Goal: Task Accomplishment & Management: Complete application form

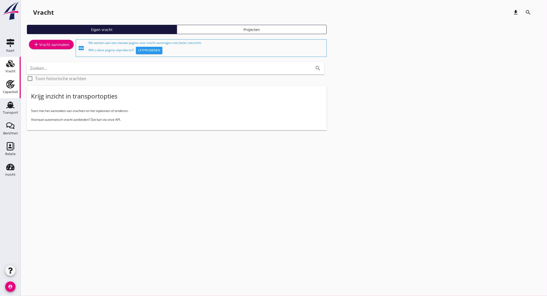
click at [9, 88] on div "Capaciteit" at bounding box center [10, 91] width 15 height 7
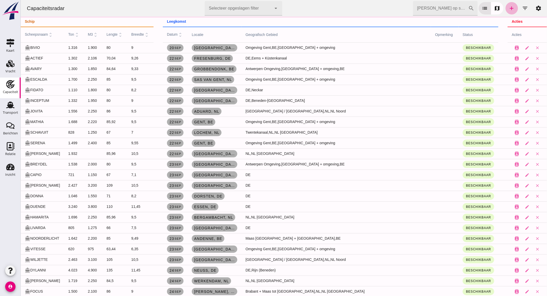
click at [508, 8] on icon "add" at bounding box center [511, 8] width 6 height 6
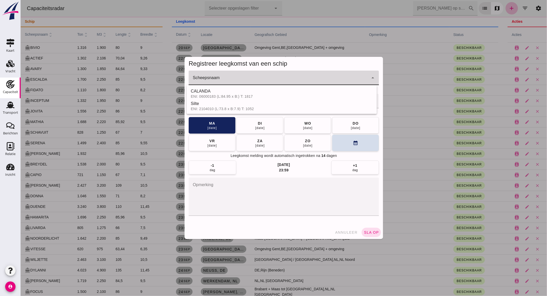
click at [233, 75] on div at bounding box center [278, 78] width 180 height 14
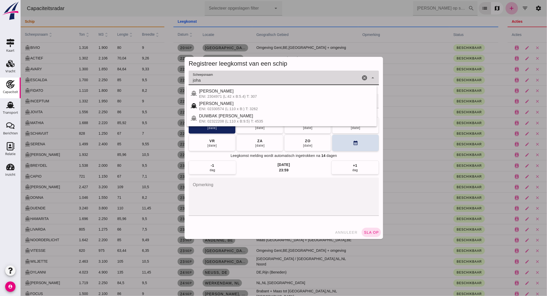
type input "joha"
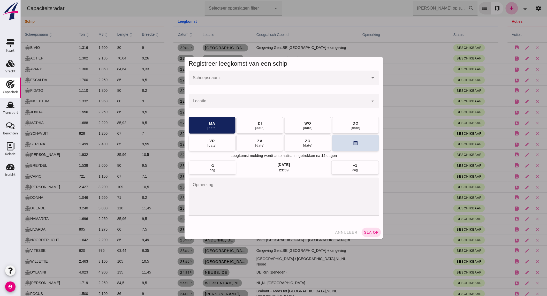
click at [231, 83] on input "Scheepsnaam" at bounding box center [278, 80] width 180 height 6
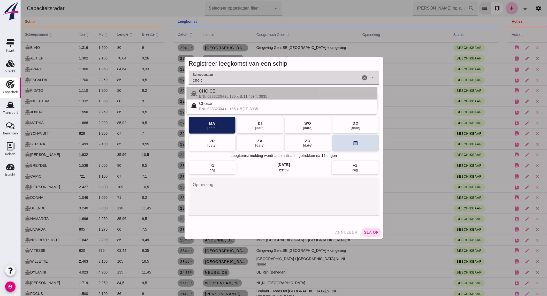
click at [230, 96] on div "ENI: 02332304 (L:135 x B:11.45) T: 3935" at bounding box center [286, 96] width 174 height 4
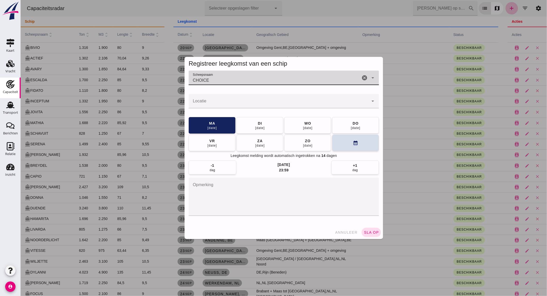
type input "CHOICE"
click at [217, 100] on div at bounding box center [278, 101] width 180 height 14
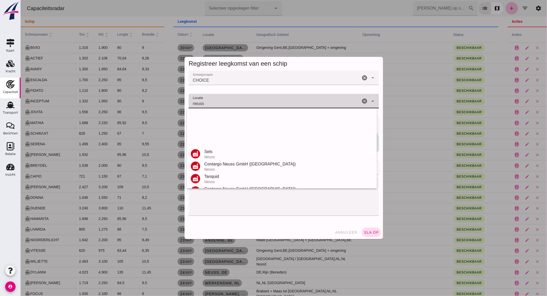
scroll to position [85, 0]
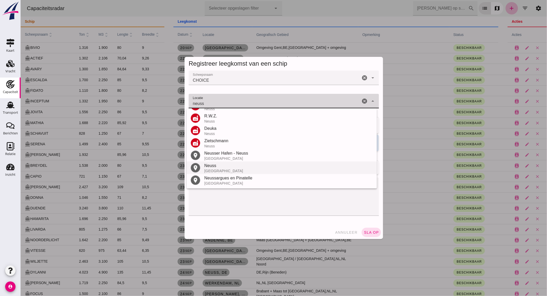
click at [229, 169] on div "[GEOGRAPHIC_DATA]" at bounding box center [288, 171] width 168 height 4
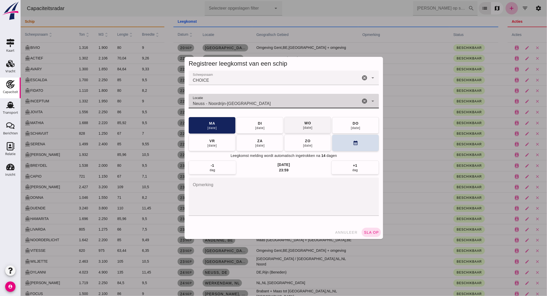
type input "Neuss - Noordrijn-[GEOGRAPHIC_DATA]"
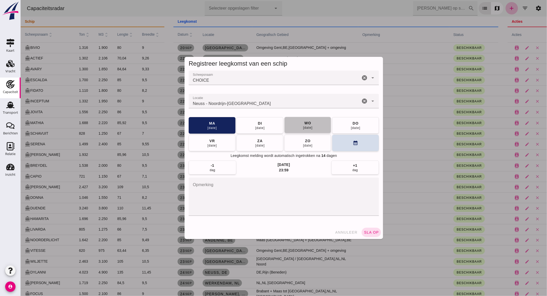
click at [313, 127] on button "[DATE]" at bounding box center [307, 125] width 47 height 17
click at [371, 233] on span "sla op" at bounding box center [370, 232] width 15 height 4
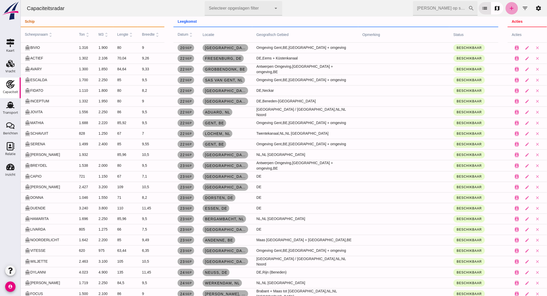
drag, startPoint x: 505, startPoint y: 10, endPoint x: 39, endPoint y: 103, distance: 475.6
click at [508, 10] on icon "add" at bounding box center [511, 8] width 6 height 6
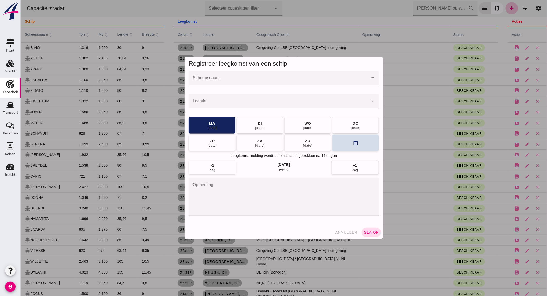
click at [313, 80] on input "Scheepsnaam" at bounding box center [278, 80] width 180 height 6
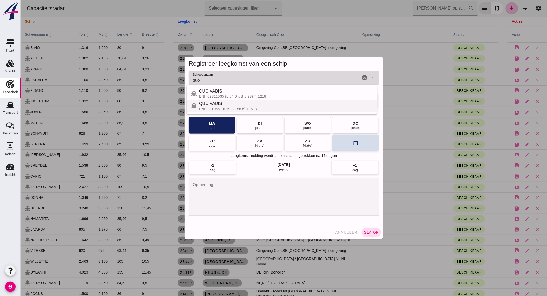
click at [256, 107] on div "ENI: 2310651 (L:60 x B:6.6) T: 613" at bounding box center [286, 109] width 174 height 4
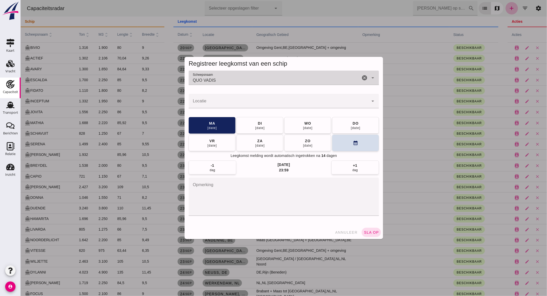
type input "QUO VADIS"
click at [244, 104] on input "Locatie" at bounding box center [278, 104] width 180 height 6
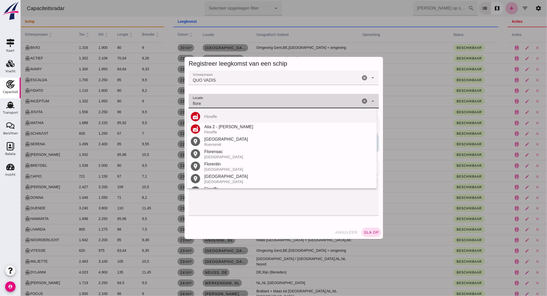
click at [222, 116] on div "Floreffe" at bounding box center [288, 116] width 168 height 4
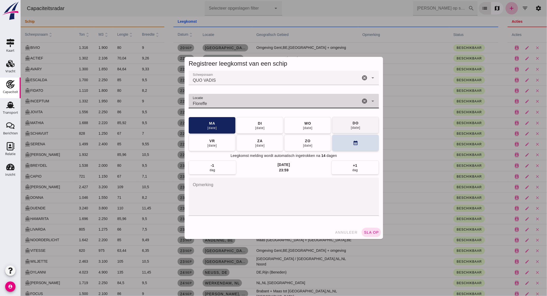
type input "Floreffe"
click at [359, 127] on button "[DATE]" at bounding box center [355, 125] width 47 height 17
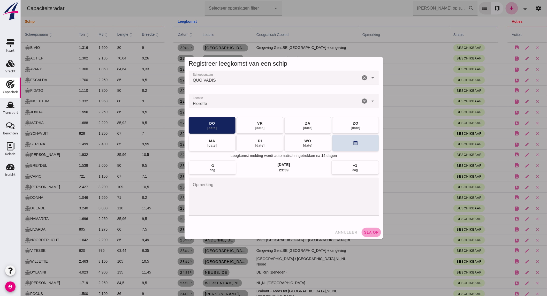
click at [373, 236] on button "sla op" at bounding box center [370, 232] width 19 height 9
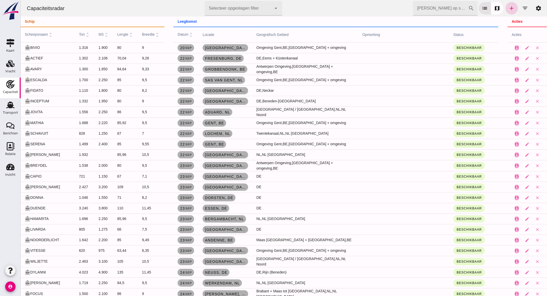
click at [508, 8] on icon "add" at bounding box center [511, 8] width 6 height 6
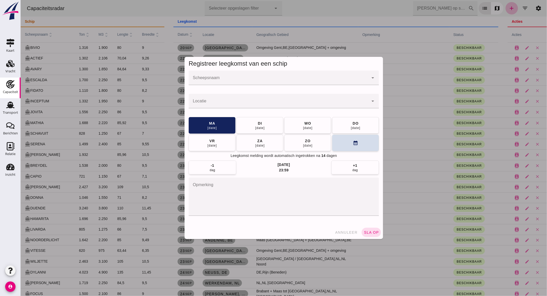
click at [211, 77] on input "Scheepsnaam" at bounding box center [278, 80] width 180 height 6
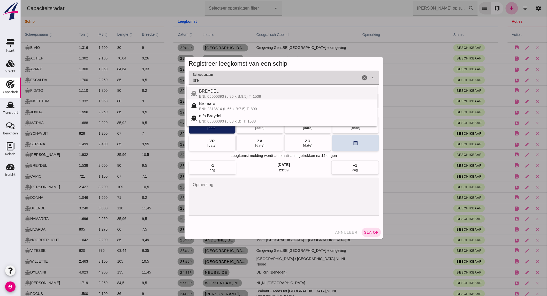
click at [218, 91] on div "BREYDEL" at bounding box center [286, 91] width 174 height 6
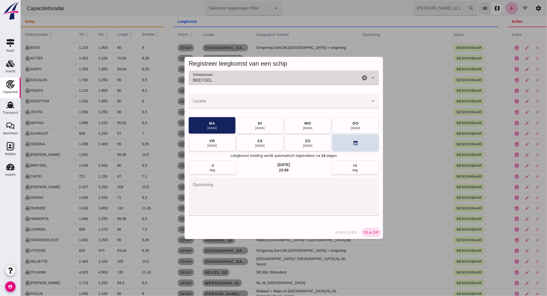
type input "BREYDEL"
click at [213, 99] on div at bounding box center [278, 101] width 180 height 14
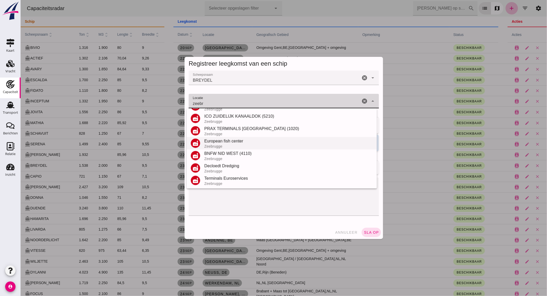
scroll to position [0, 0]
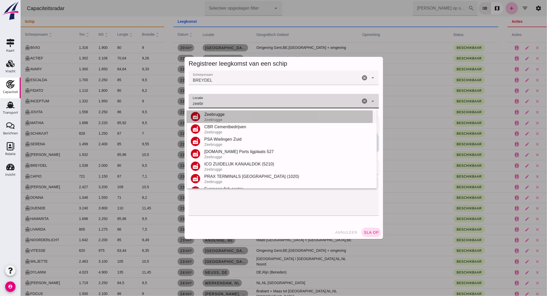
click at [221, 118] on div "Zeebrugge" at bounding box center [288, 120] width 168 height 4
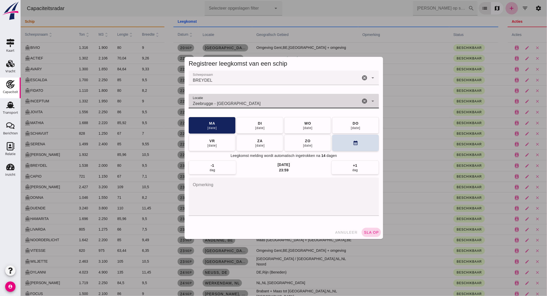
type input "Zeebrugge - [GEOGRAPHIC_DATA]"
click at [376, 234] on button "sla op" at bounding box center [370, 232] width 19 height 9
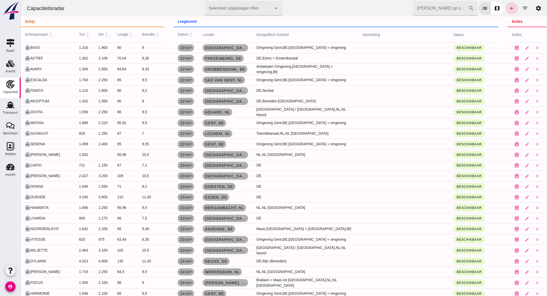
click at [508, 8] on icon "add" at bounding box center [511, 8] width 6 height 6
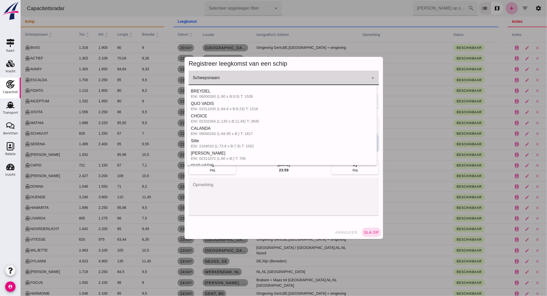
click at [228, 78] on input "Scheepsnaam" at bounding box center [278, 80] width 180 height 6
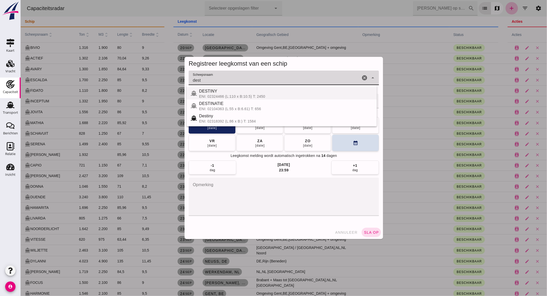
click at [221, 94] on div "DESTINY" at bounding box center [286, 91] width 174 height 6
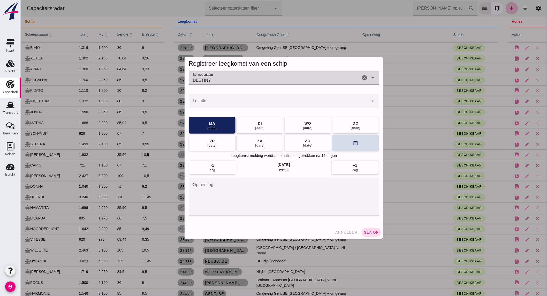
type input "DESTINY"
click at [246, 106] on input "Locatie" at bounding box center [278, 104] width 180 height 6
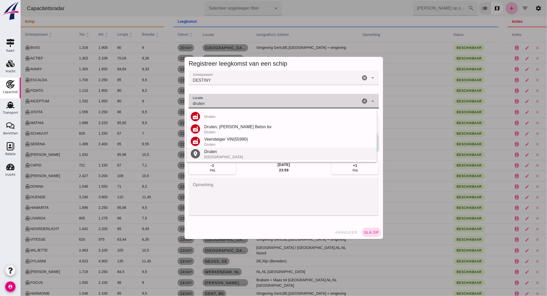
click at [215, 154] on div "Druten" at bounding box center [288, 152] width 168 height 6
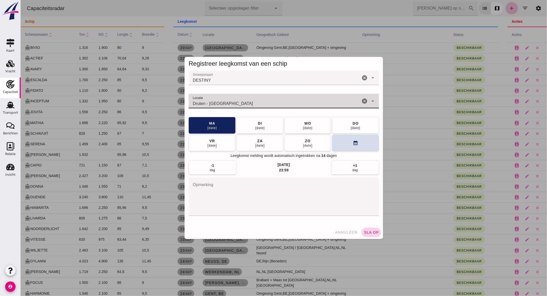
type input "Druten - [GEOGRAPHIC_DATA]"
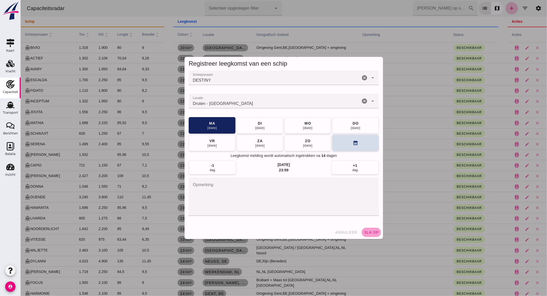
click at [371, 234] on span "sla op" at bounding box center [370, 232] width 15 height 4
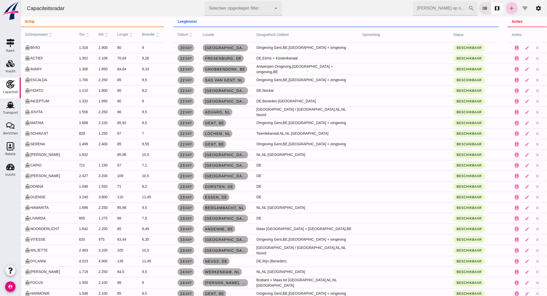
click at [508, 9] on icon "add" at bounding box center [511, 8] width 6 height 6
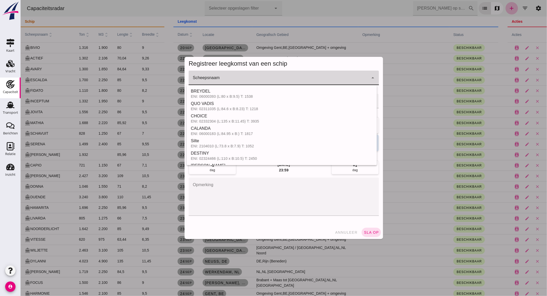
click at [229, 76] on div at bounding box center [278, 78] width 180 height 14
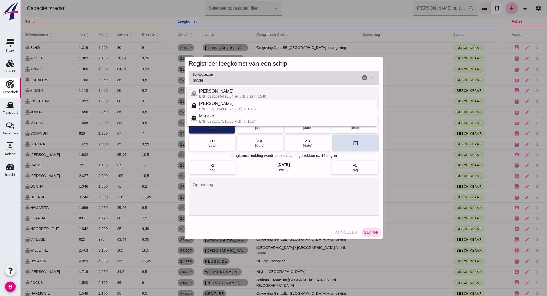
click at [234, 94] on div "ENI: 02315954 (L:84.94 x B:8.2) T: 1540" at bounding box center [286, 96] width 174 height 4
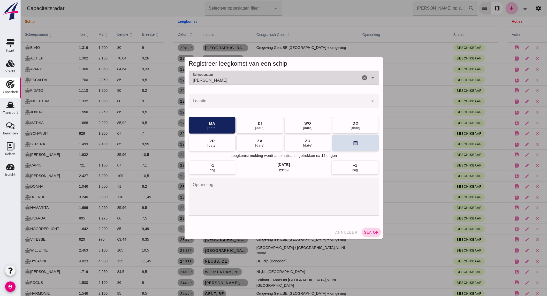
type input "[PERSON_NAME]"
click at [256, 120] on button "[DATE]" at bounding box center [259, 125] width 47 height 17
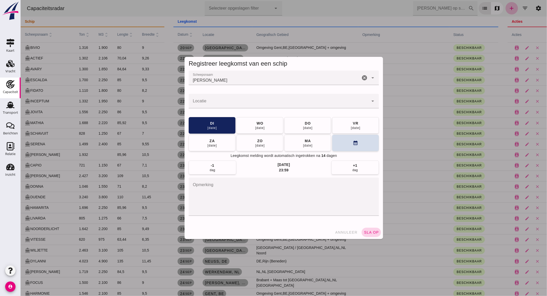
click at [367, 231] on span "sla op" at bounding box center [370, 232] width 15 height 4
click at [280, 104] on input "Locatie" at bounding box center [278, 104] width 180 height 6
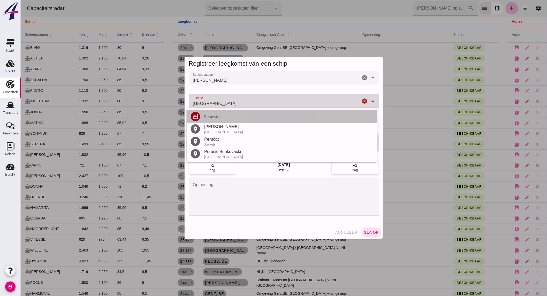
click at [229, 117] on div "Peruwels" at bounding box center [288, 116] width 168 height 4
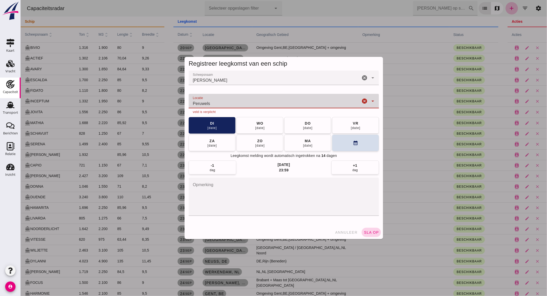
type input "Peruwels"
click at [368, 231] on span "sla op" at bounding box center [370, 232] width 15 height 4
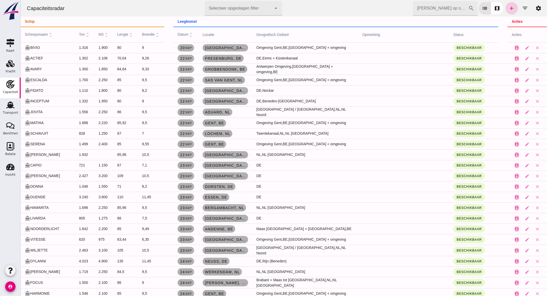
click at [508, 6] on icon "add" at bounding box center [511, 8] width 6 height 6
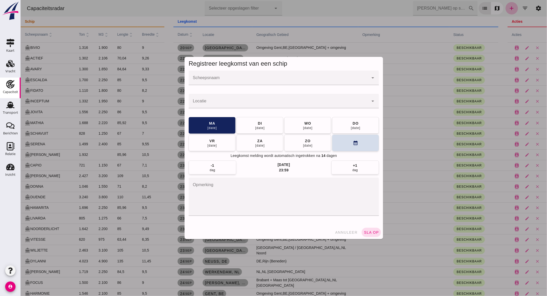
click at [256, 79] on input "Scheepsnaam" at bounding box center [278, 80] width 180 height 6
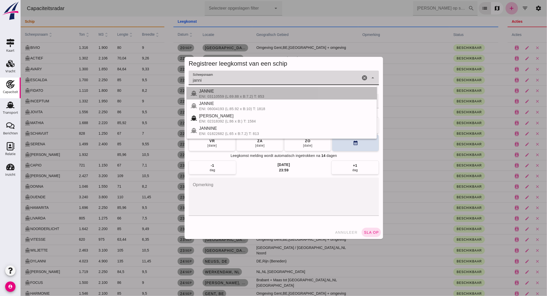
click at [225, 94] on div "JANNIE" at bounding box center [286, 91] width 174 height 6
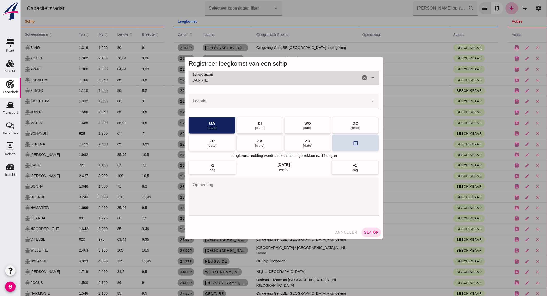
type input "JANNIE"
click at [220, 103] on input "Locatie" at bounding box center [278, 104] width 180 height 6
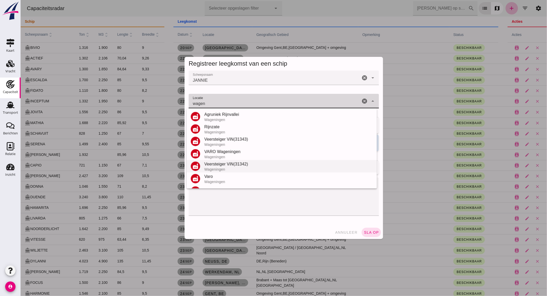
scroll to position [73, 0]
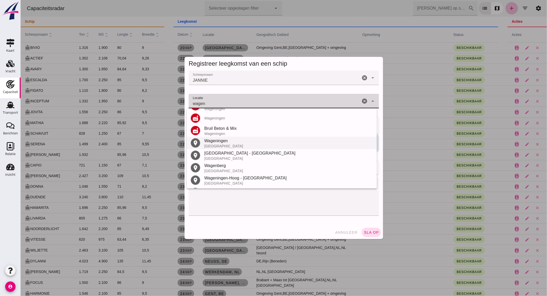
click at [225, 145] on div "[GEOGRAPHIC_DATA]" at bounding box center [288, 146] width 168 height 4
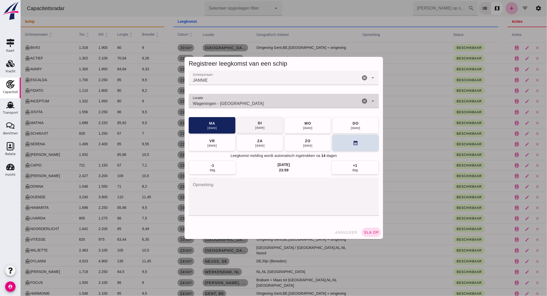
type input "Wageningen - [GEOGRAPHIC_DATA]"
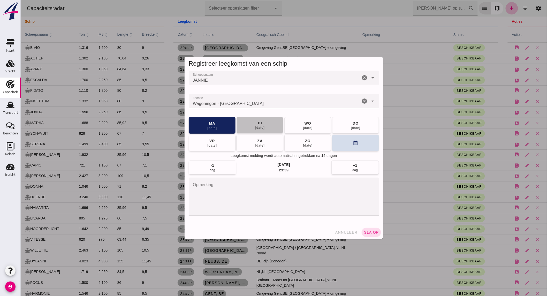
click at [248, 125] on button "[DATE]" at bounding box center [259, 125] width 47 height 17
click at [368, 236] on button "sla op" at bounding box center [370, 232] width 19 height 9
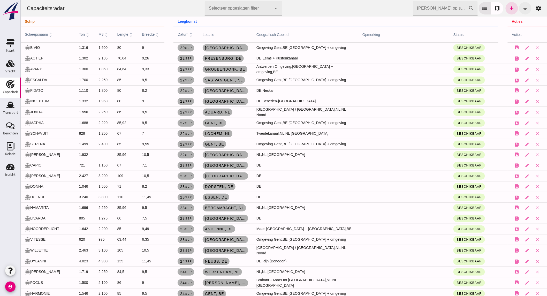
click at [524, 7] on icon "filter_list" at bounding box center [525, 8] width 6 height 6
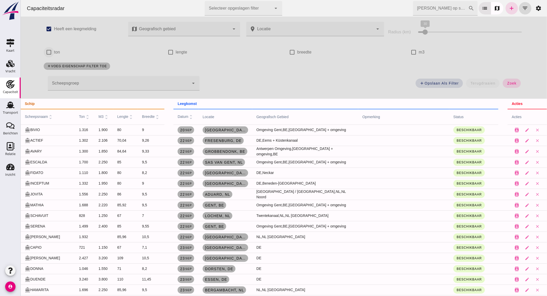
click at [49, 52] on input "ton" at bounding box center [48, 52] width 10 height 10
checkbox input "true"
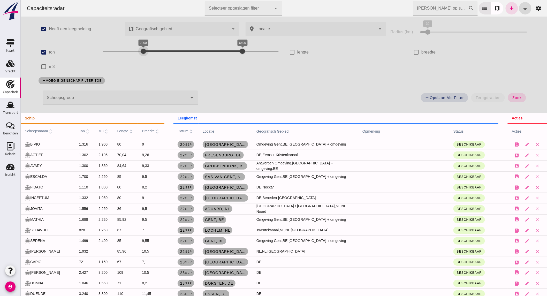
drag, startPoint x: 120, startPoint y: 51, endPoint x: 141, endPoint y: 53, distance: 20.8
click at [141, 53] on div "2000 6400 2000 6400" at bounding box center [191, 51] width 176 height 8
click at [507, 96] on button "zoek" at bounding box center [516, 97] width 18 height 9
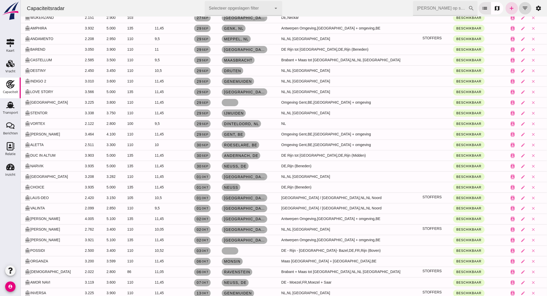
scroll to position [0, 0]
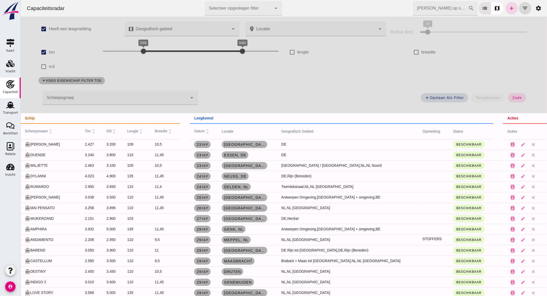
drag, startPoint x: 120, startPoint y: 49, endPoint x: 70, endPoint y: 51, distance: 49.9
click at [74, 51] on div "check_box ton 200 6400 2000 6400" at bounding box center [159, 52] width 248 height 14
drag, startPoint x: 195, startPoint y: 47, endPoint x: 118, endPoint y: 49, distance: 76.8
click at [118, 49] on div "200 1000 200 1000" at bounding box center [191, 51] width 176 height 8
click at [512, 96] on span "zoek" at bounding box center [517, 98] width 10 height 4
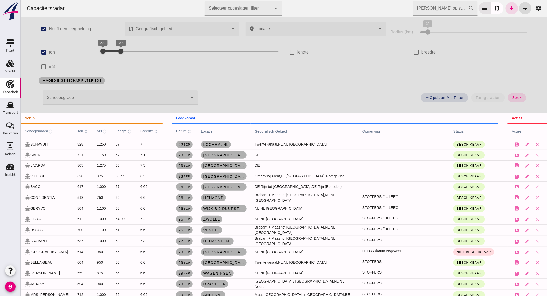
click at [81, 97] on div at bounding box center [114, 97] width 145 height 14
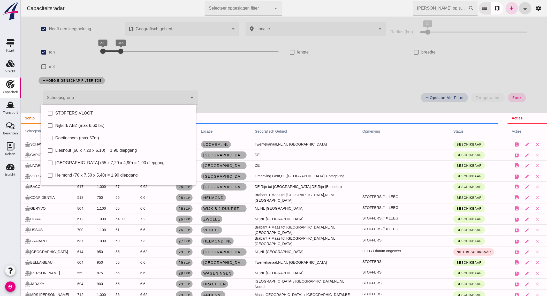
click at [226, 77] on div "add voeg eigenschap filter toe" at bounding box center [283, 80] width 496 height 13
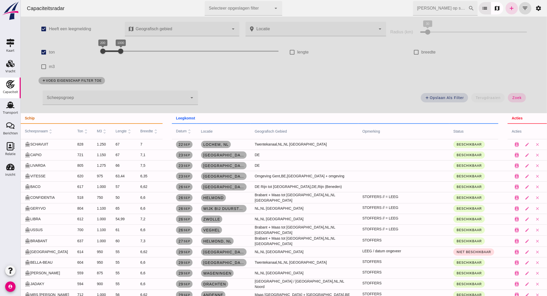
drag, startPoint x: 141, startPoint y: 50, endPoint x: 154, endPoint y: 50, distance: 13.2
click at [126, 50] on div at bounding box center [120, 51] width 10 height 10
drag, startPoint x: 115, startPoint y: 52, endPoint x: 118, endPoint y: 52, distance: 3.1
click at [118, 52] on div "1000 2800 1000 2800" at bounding box center [191, 51] width 176 height 8
drag, startPoint x: 151, startPoint y: 52, endPoint x: 128, endPoint y: 50, distance: 23.1
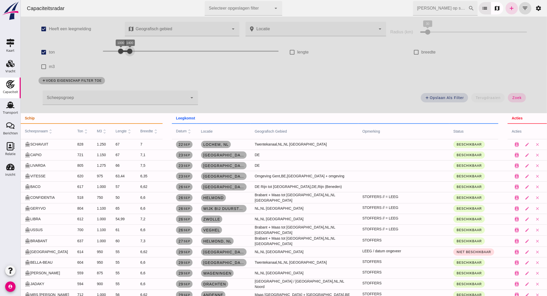
click at [128, 50] on div "1000 1400 1000 1400" at bounding box center [191, 51] width 176 height 8
click at [512, 99] on span "zoek" at bounding box center [517, 98] width 10 height 4
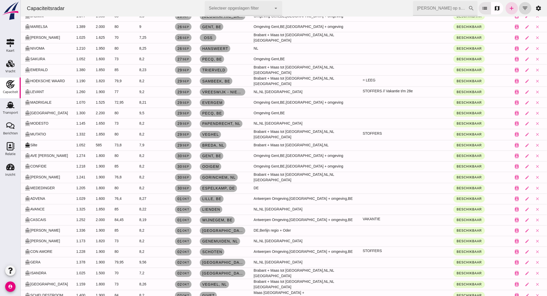
scroll to position [316, 0]
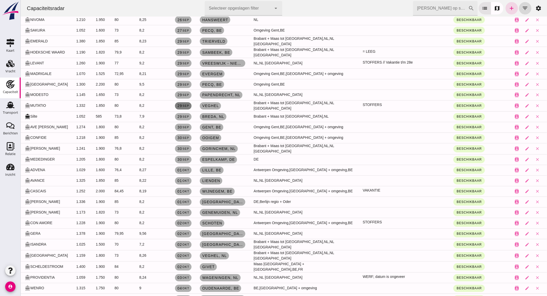
click at [189, 105] on small "sep" at bounding box center [185, 105] width 7 height 3
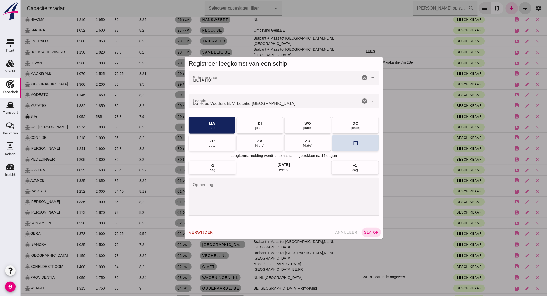
scroll to position [0, 0]
click at [311, 124] on button "[DATE]" at bounding box center [307, 125] width 47 height 17
click at [368, 230] on span "sla op" at bounding box center [370, 232] width 15 height 4
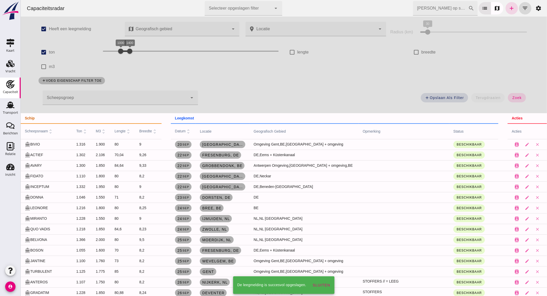
scroll to position [316, 0]
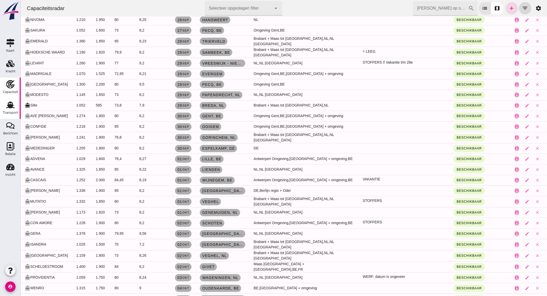
click at [10, 109] on div "Transport" at bounding box center [10, 112] width 15 height 7
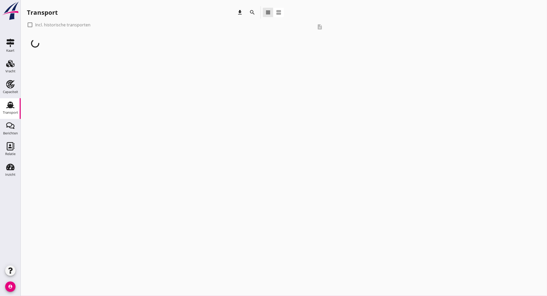
click at [252, 13] on icon "search" at bounding box center [252, 12] width 6 height 6
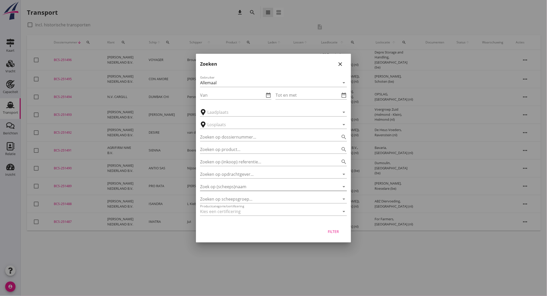
click at [253, 187] on input "Zoek op (scheeps)naam" at bounding box center [266, 186] width 132 height 8
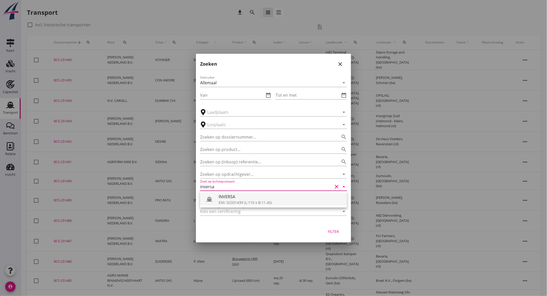
click at [255, 199] on div "INVERSA" at bounding box center [281, 197] width 124 height 6
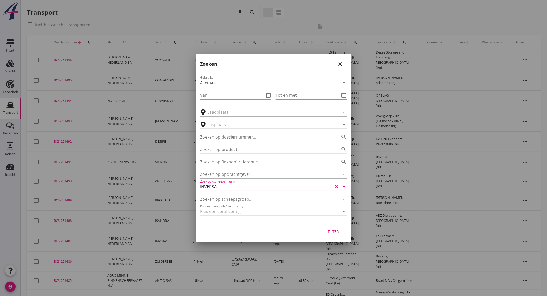
click at [334, 228] on button "Filter" at bounding box center [333, 231] width 23 height 9
type input "INVERSA"
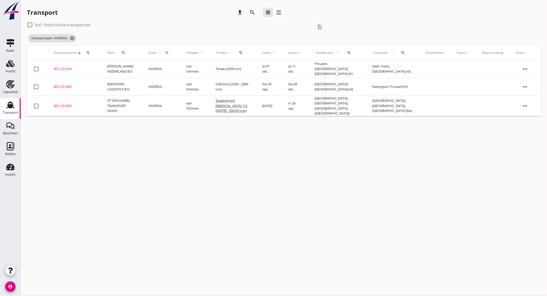
click at [154, 88] on td "INVERSA" at bounding box center [161, 87] width 38 height 18
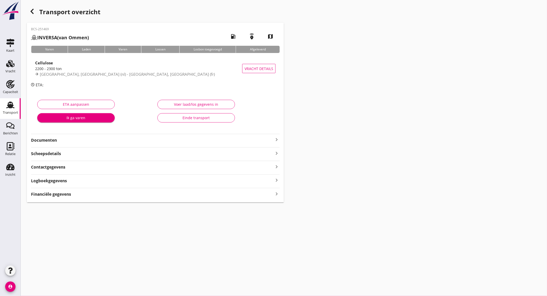
click at [96, 72] on span "[GEOGRAPHIC_DATA], [GEOGRAPHIC_DATA] (nl) - [GEOGRAPHIC_DATA], [GEOGRAPHIC_DATA…" at bounding box center [127, 74] width 175 height 5
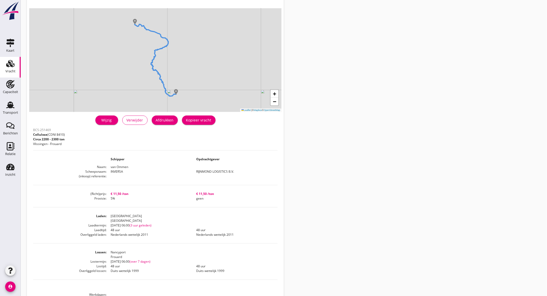
scroll to position [57, 0]
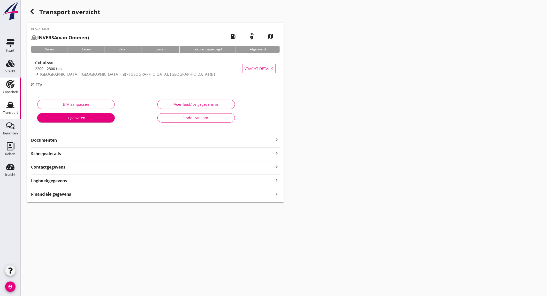
drag, startPoint x: 8, startPoint y: 84, endPoint x: 87, endPoint y: 167, distance: 114.4
click at [8, 84] on icon "Capaciteit" at bounding box center [10, 84] width 8 height 8
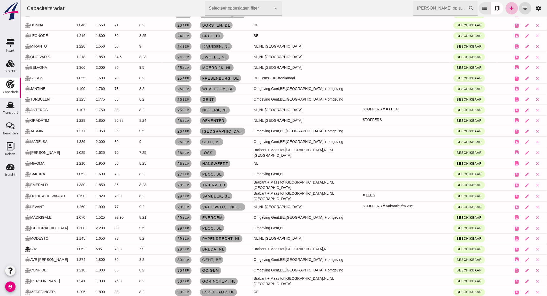
scroll to position [229, 0]
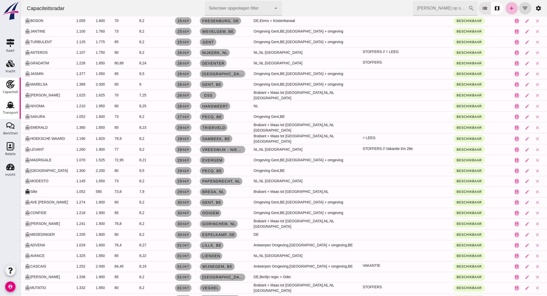
click at [9, 108] on use at bounding box center [10, 105] width 8 height 7
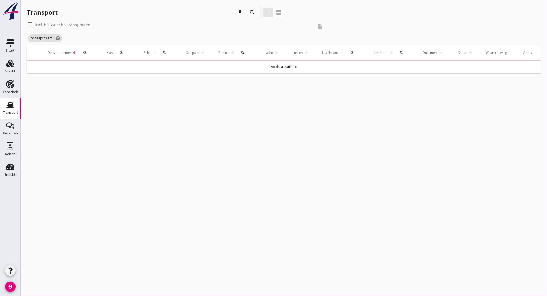
click at [252, 14] on icon "search" at bounding box center [252, 12] width 6 height 6
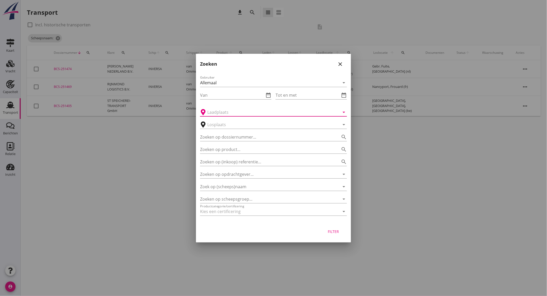
click at [229, 112] on input "text" at bounding box center [269, 112] width 125 height 8
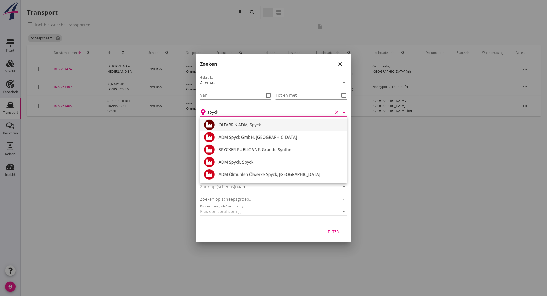
click at [234, 123] on div "ÖLFABRIK ADM, Spyck" at bounding box center [281, 125] width 124 height 6
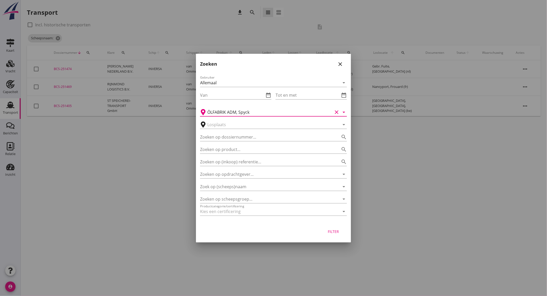
click at [332, 232] on div "Filter" at bounding box center [333, 231] width 14 height 5
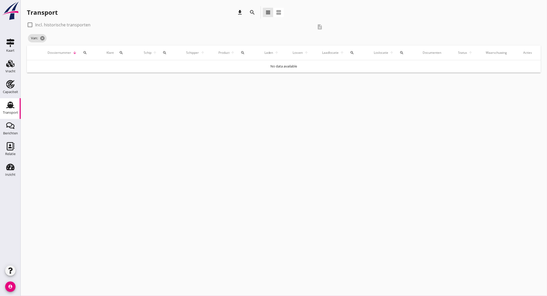
type input "ÖLFABRIK ADM"
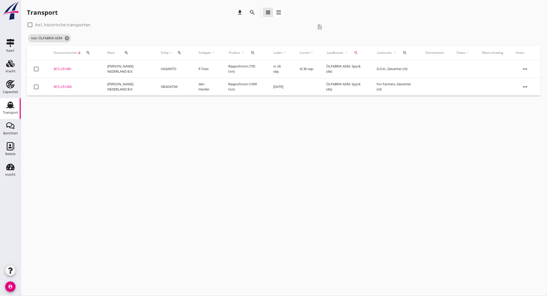
click at [156, 89] on td "GRADATIM" at bounding box center [174, 87] width 38 height 18
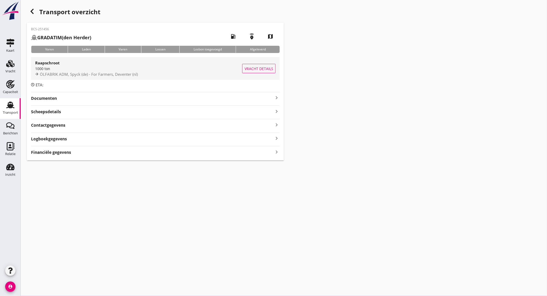
click at [119, 71] on div "1000 ton" at bounding box center [138, 68] width 207 height 5
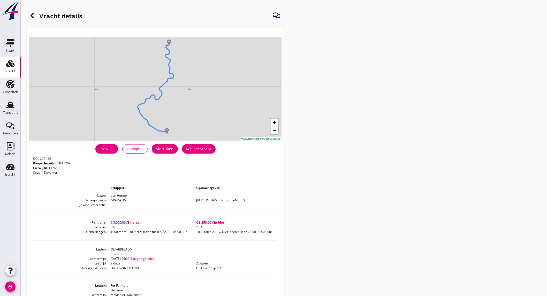
click at [6, 70] on div "Vracht" at bounding box center [10, 71] width 10 height 3
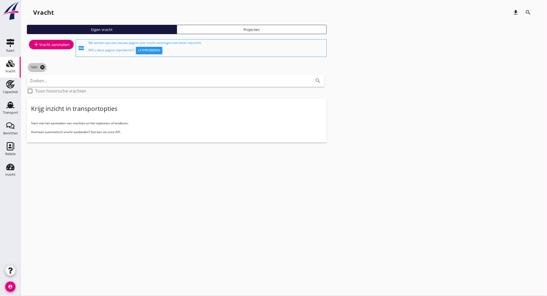
click at [41, 67] on icon "cancel" at bounding box center [42, 67] width 5 height 5
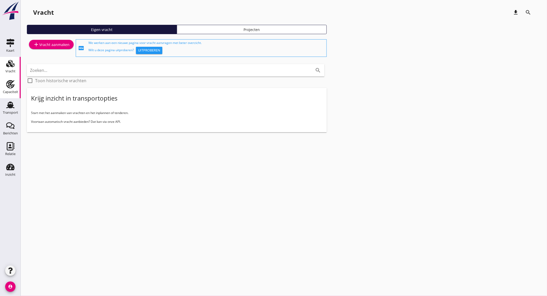
click at [12, 91] on div "Capaciteit" at bounding box center [10, 91] width 15 height 3
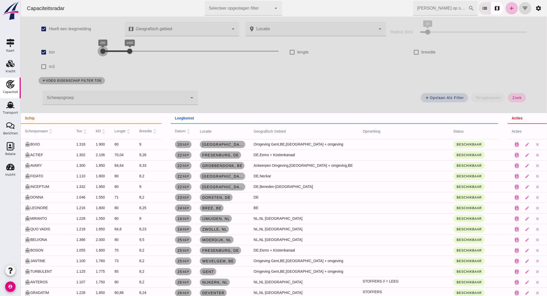
drag, startPoint x: 102, startPoint y: 52, endPoint x: 64, endPoint y: 55, distance: 37.8
click at [65, 54] on div "check_box ton 200 1400 200 1400" at bounding box center [159, 52] width 248 height 14
drag, startPoint x: 124, startPoint y: 53, endPoint x: 115, endPoint y: 53, distance: 8.8
click at [115, 53] on div at bounding box center [120, 51] width 10 height 10
click at [513, 99] on span "zoek" at bounding box center [517, 98] width 10 height 4
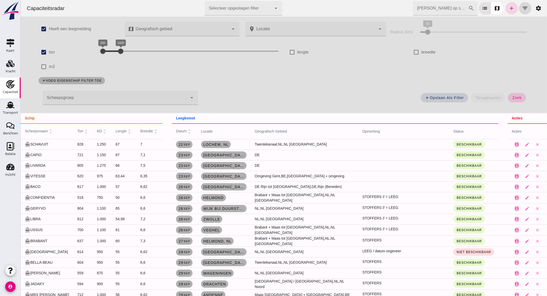
scroll to position [316, 0]
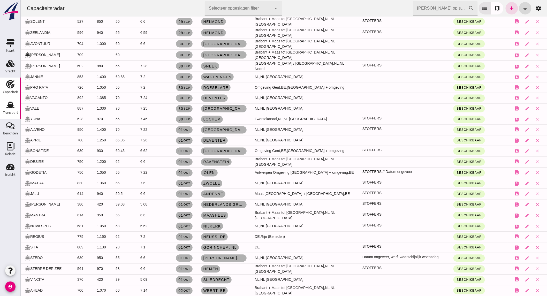
click at [16, 107] on div "Transport" at bounding box center [10, 105] width 12 height 8
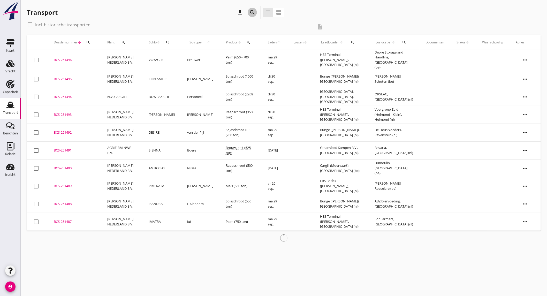
click at [255, 9] on icon "search" at bounding box center [252, 12] width 6 height 6
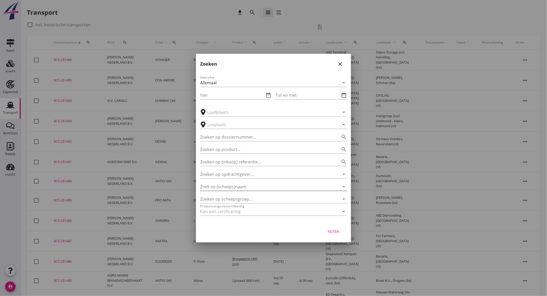
click at [243, 189] on input "Zoek op (scheeps)naam" at bounding box center [266, 186] width 132 height 8
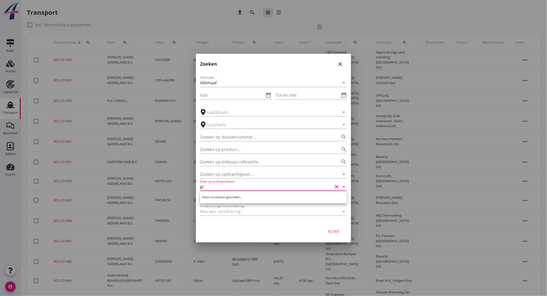
type input "gra"
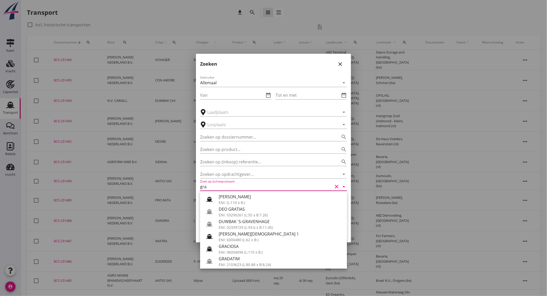
click at [335, 187] on icon "clear" at bounding box center [336, 186] width 6 height 6
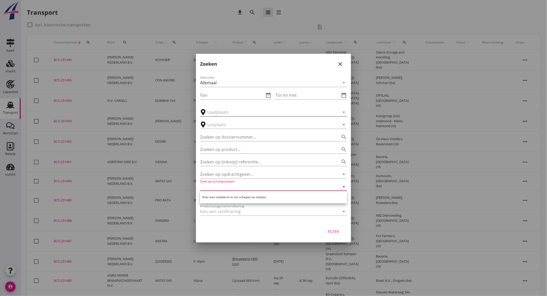
click at [249, 109] on input "text" at bounding box center [269, 112] width 125 height 8
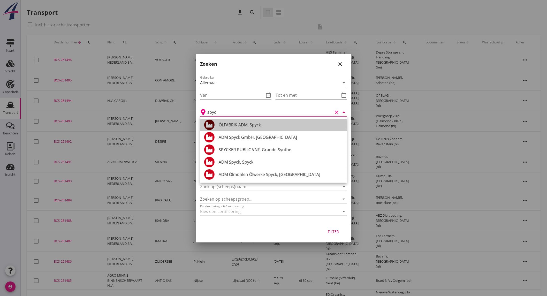
click at [248, 125] on div "ÖLFABRIK ADM, Spyck" at bounding box center [281, 125] width 124 height 6
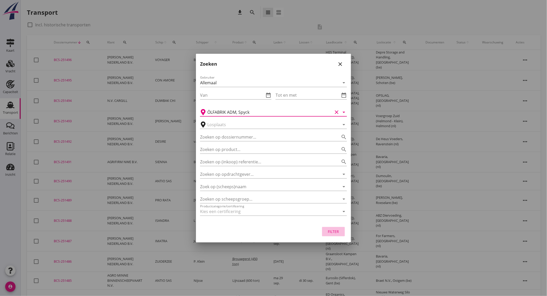
click at [334, 228] on button "Filter" at bounding box center [333, 231] width 23 height 9
type input "ÖLFABRIK ADM"
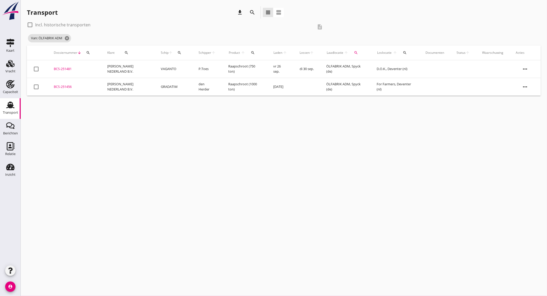
click at [145, 88] on td "[PERSON_NAME] NEDERLAND B.V." at bounding box center [127, 87] width 53 height 18
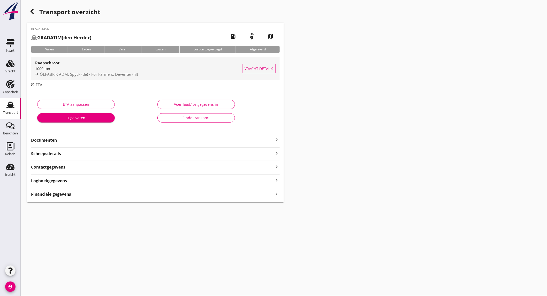
click at [65, 70] on div "1000 ton" at bounding box center [138, 68] width 207 height 5
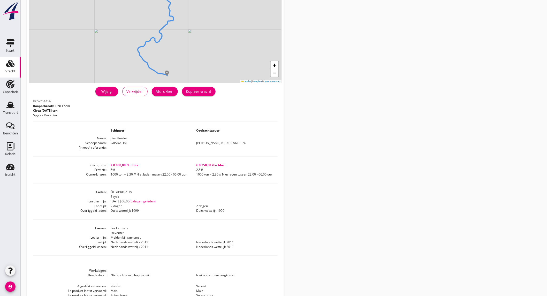
scroll to position [86, 0]
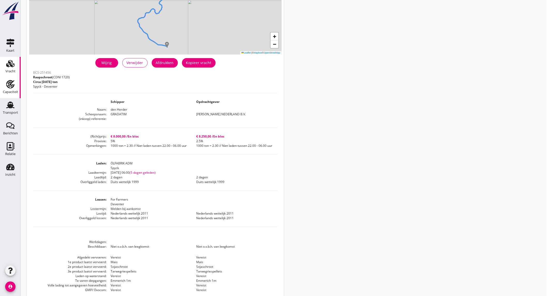
click at [14, 83] on icon "Capaciteit" at bounding box center [10, 84] width 8 height 8
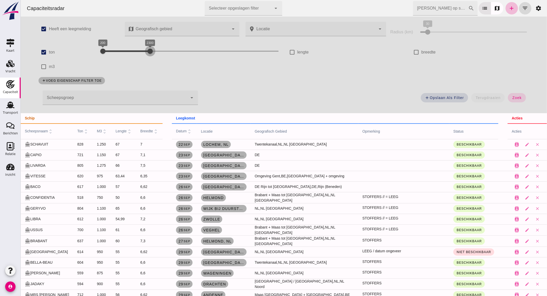
drag, startPoint x: 122, startPoint y: 51, endPoint x: 185, endPoint y: 48, distance: 63.4
click at [155, 48] on div at bounding box center [150, 51] width 10 height 10
drag, startPoint x: 135, startPoint y: 50, endPoint x: 143, endPoint y: 51, distance: 7.5
click at [143, 51] on div "[CREDIT_CARD_NUMBER]" at bounding box center [191, 51] width 176 height 8
drag, startPoint x: 182, startPoint y: 51, endPoint x: 166, endPoint y: 51, distance: 16.3
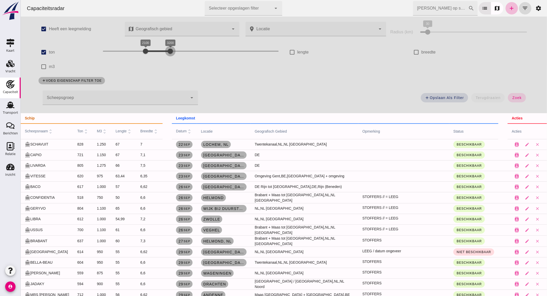
click at [166, 51] on div at bounding box center [170, 51] width 10 height 10
click at [519, 96] on button "zoek" at bounding box center [516, 97] width 18 height 9
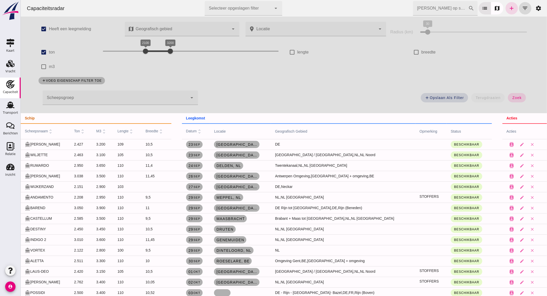
scroll to position [34, 0]
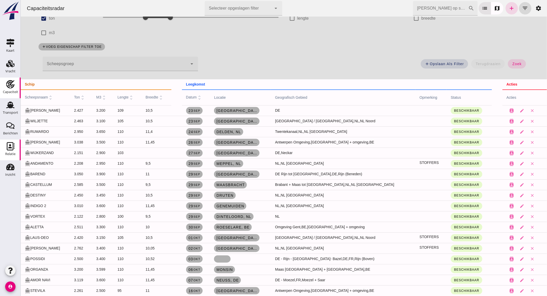
click at [10, 145] on use at bounding box center [11, 146] width 8 height 8
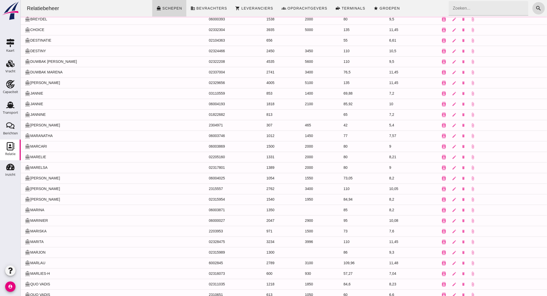
click at [459, 9] on input "Zoeken..." at bounding box center [486, 8] width 76 height 14
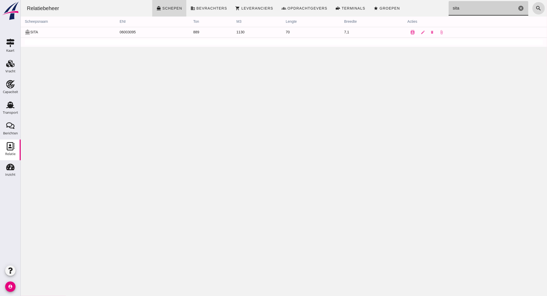
type input "sita"
click at [518, 6] on icon "cancel" at bounding box center [521, 8] width 6 height 6
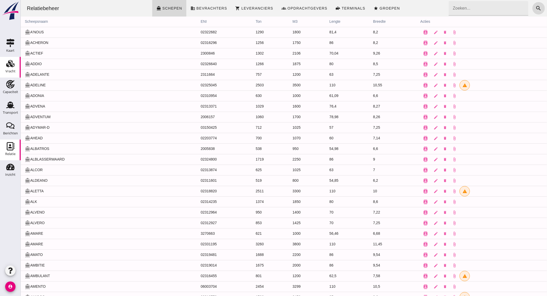
click at [11, 68] on div "Vracht" at bounding box center [10, 71] width 10 height 7
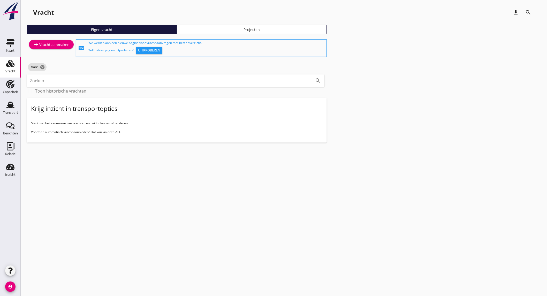
click at [64, 41] on div "add Vracht aanmaken" at bounding box center [51, 44] width 36 height 6
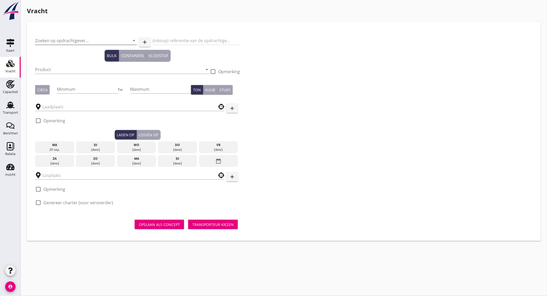
click at [97, 39] on input "Zoeken op opdrachtgever..." at bounding box center [78, 40] width 87 height 8
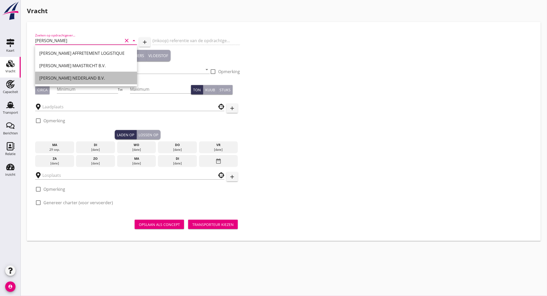
drag, startPoint x: 98, startPoint y: 74, endPoint x: 59, endPoint y: 70, distance: 39.2
click at [97, 74] on div "[PERSON_NAME] NEDERLAND B.V." at bounding box center [86, 78] width 94 height 12
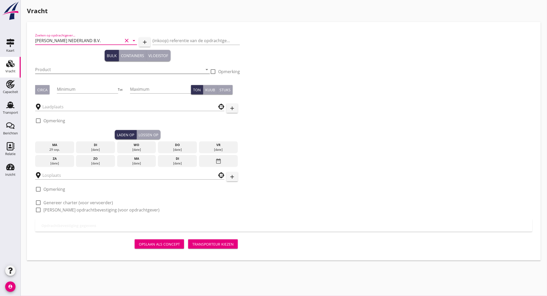
type input "[PERSON_NAME] NEDERLAND B.V."
click at [59, 68] on input "Product" at bounding box center [118, 69] width 167 height 8
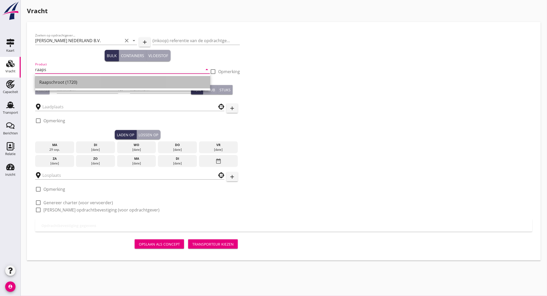
click at [61, 79] on div "Raapschroot (1720)" at bounding box center [122, 82] width 167 height 6
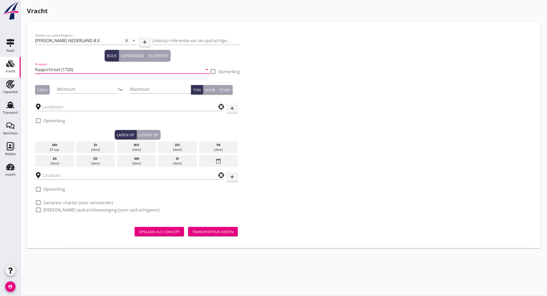
type input "Raapschroot (1720)"
drag, startPoint x: 45, startPoint y: 89, endPoint x: 60, endPoint y: 89, distance: 15.5
click at [47, 89] on div "Circa" at bounding box center [42, 89] width 10 height 5
click at [76, 90] on input "Minimum" at bounding box center [87, 89] width 61 height 8
type input "1000"
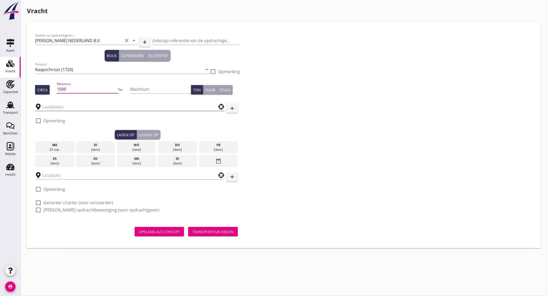
click at [73, 107] on input "text" at bounding box center [125, 107] width 167 height 8
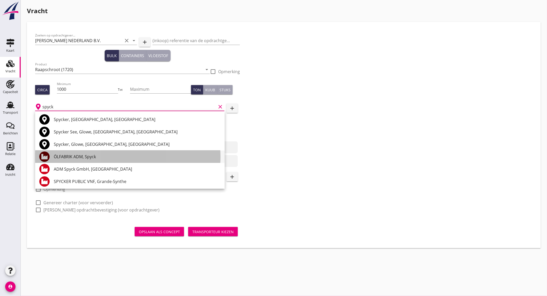
click at [91, 158] on div "ÖLFABRIK ADM, Spyck" at bounding box center [137, 156] width 167 height 6
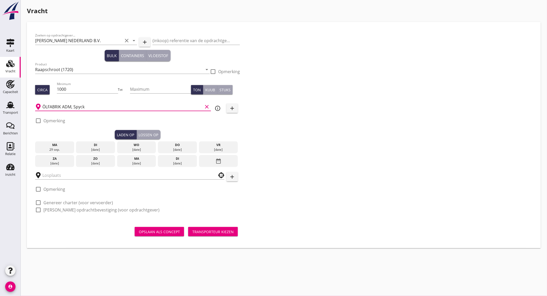
type input "ÖLFABRIK ADM, Spyck"
click at [179, 148] on div "[DATE]" at bounding box center [177, 149] width 36 height 5
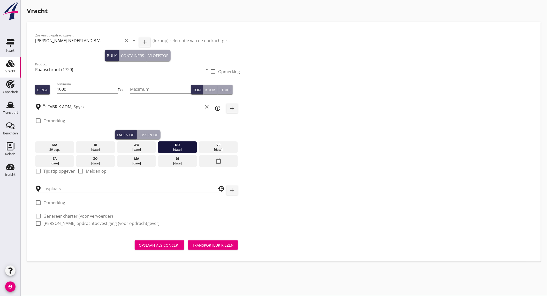
click at [58, 171] on label "Tijdstip opgeven" at bounding box center [59, 170] width 32 height 5
checkbox input "true"
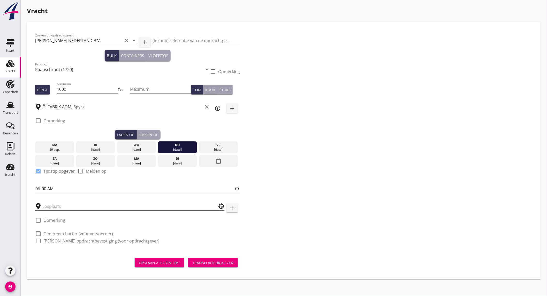
click at [58, 206] on input "text" at bounding box center [125, 206] width 167 height 8
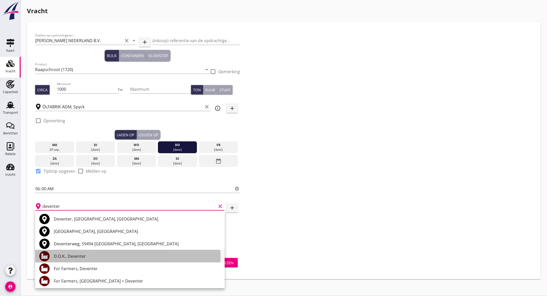
click at [99, 257] on div "D.O.K., Deventer" at bounding box center [137, 256] width 167 height 6
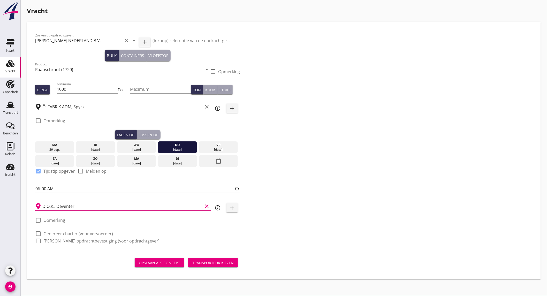
type input "D.O.K., Deventer"
drag, startPoint x: 61, startPoint y: 233, endPoint x: 58, endPoint y: 240, distance: 8.1
click at [61, 233] on label "Genereer charter (voor vervoerder)" at bounding box center [78, 233] width 70 height 5
checkbox input "true"
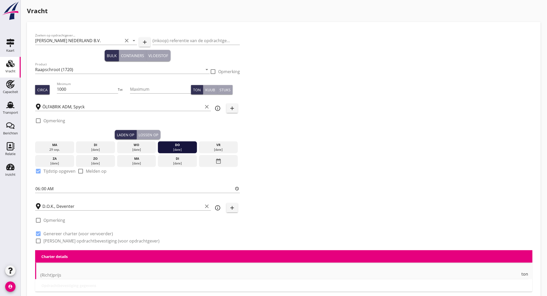
checkbox input "true"
click at [58, 242] on label "[PERSON_NAME] opdrachtbevestiging (voor opdrachtgever)" at bounding box center [101, 240] width 116 height 5
checkbox input "true"
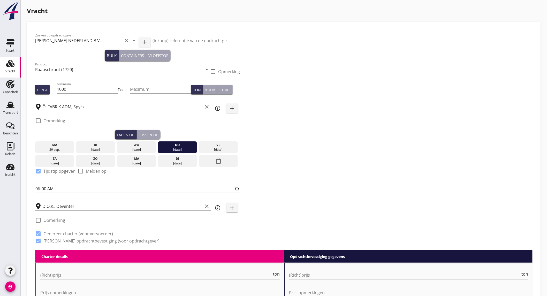
scroll to position [143, 0]
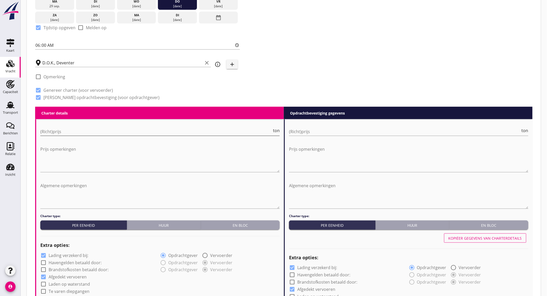
click at [91, 129] on input "(Richt)prijs" at bounding box center [156, 131] width 232 height 8
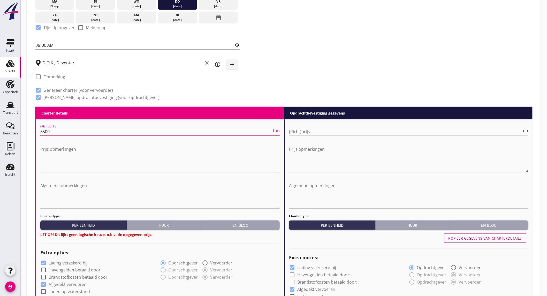
type input "6500"
click at [305, 133] on input "(Richt)prijs" at bounding box center [405, 131] width 232 height 8
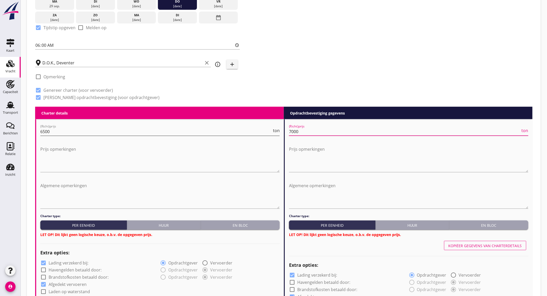
type input "7000"
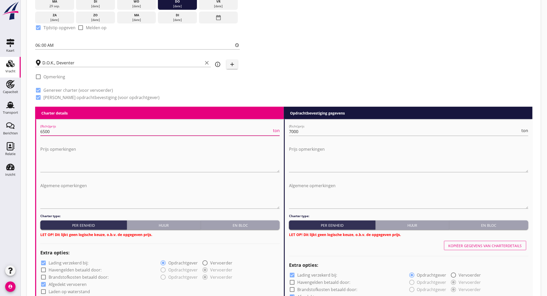
click at [71, 133] on input "6500" at bounding box center [156, 131] width 232 height 8
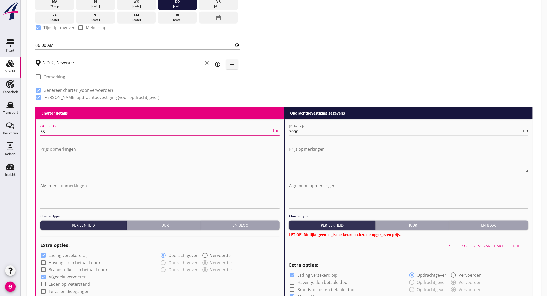
type input "6"
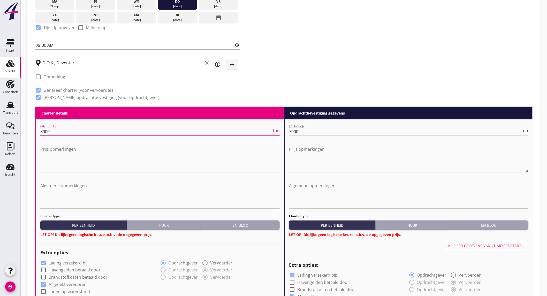
type input "8000"
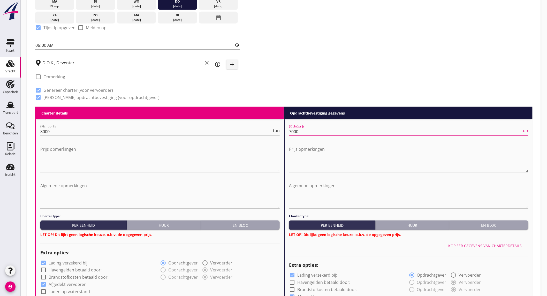
drag, startPoint x: 305, startPoint y: 131, endPoint x: 236, endPoint y: 130, distance: 69.5
type input "8250"
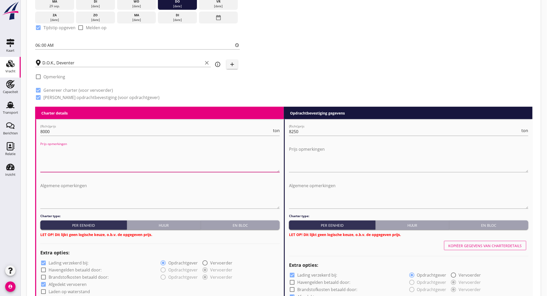
click at [92, 150] on textarea "Prijs opmerkingen" at bounding box center [159, 158] width 239 height 27
type textarea "€6500 indien vrijdag 23.59"
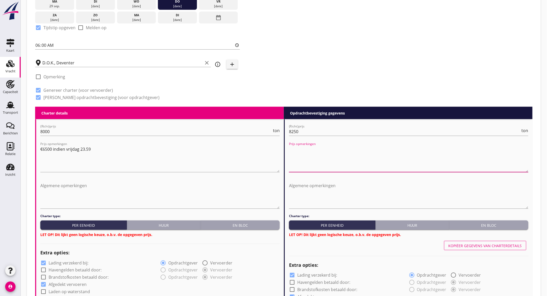
click at [318, 152] on textarea "Prijs opmerkingen" at bounding box center [408, 158] width 239 height 27
click at [319, 151] on textarea "€" at bounding box center [408, 158] width 239 height 27
type textarea "€7000 indien vrijdag 23.59 leeg"
click at [174, 151] on textarea "€6500 indien vrijdag 23.59" at bounding box center [159, 158] width 239 height 27
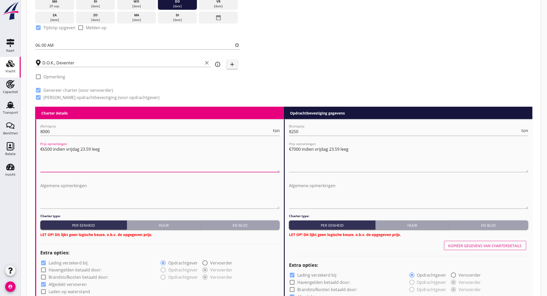
type textarea "€6500 indien vrijdag 23.59 leeg"
drag, startPoint x: 239, startPoint y: 225, endPoint x: 159, endPoint y: 224, distance: 80.1
click at [239, 225] on div "En bloc" at bounding box center [240, 224] width 75 height 5
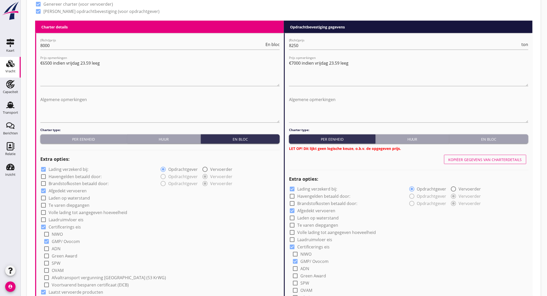
scroll to position [258, 0]
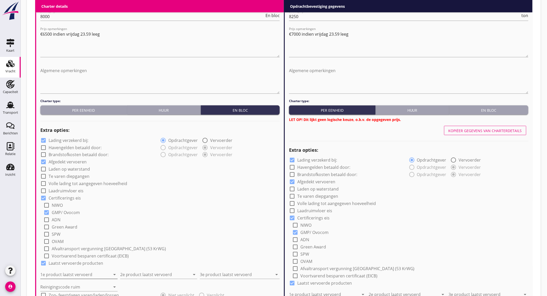
click at [71, 274] on input "1e product laatst vervoerd" at bounding box center [75, 275] width 70 height 8
click at [82, 255] on div "Kunstmest (7242)" at bounding box center [78, 249] width 69 height 12
type input "Kunstmest (7242)"
click at [148, 274] on input "2e product laatst vervoerd" at bounding box center [155, 275] width 70 height 8
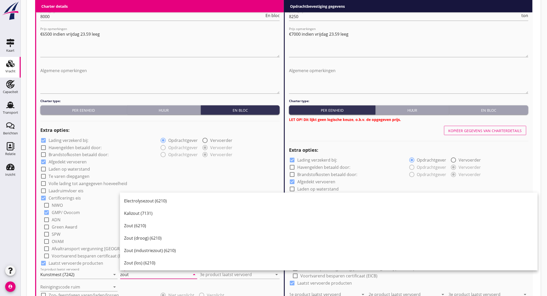
click at [150, 226] on div "Zout (6210)" at bounding box center [328, 226] width 409 height 6
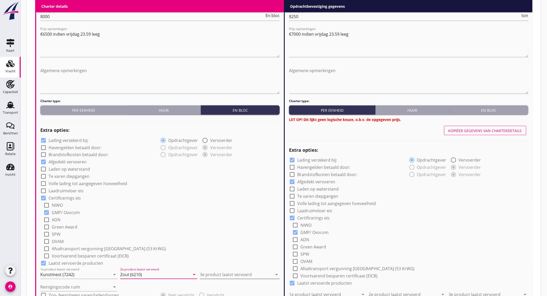
type input "Zout (6210)"
click at [231, 274] on input "3e product laatst vervoerd" at bounding box center [236, 275] width 73 height 8
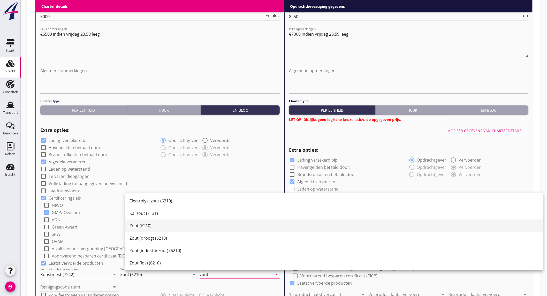
click at [198, 227] on div "Zout (6210)" at bounding box center [333, 226] width 409 height 6
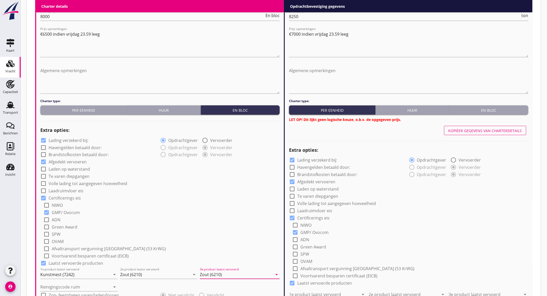
scroll to position [344, 0]
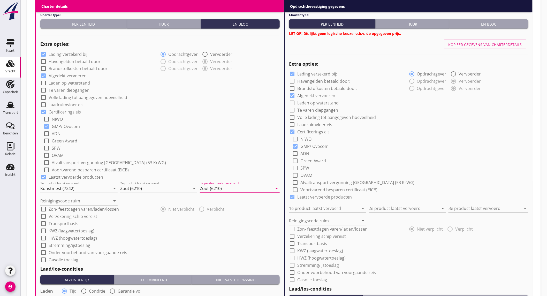
type input "Zout (6210)"
click at [71, 202] on input "Reinigingscode ruim" at bounding box center [75, 201] width 70 height 8
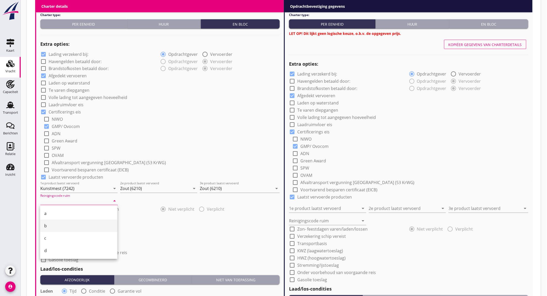
click at [63, 225] on div "b" at bounding box center [78, 226] width 69 height 6
type input "b"
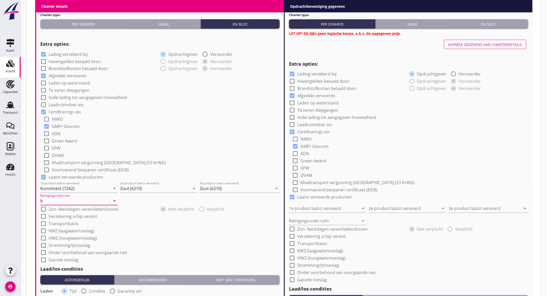
click at [66, 53] on label "Lading verzekerd bij:" at bounding box center [69, 54] width 40 height 5
checkbox input "false"
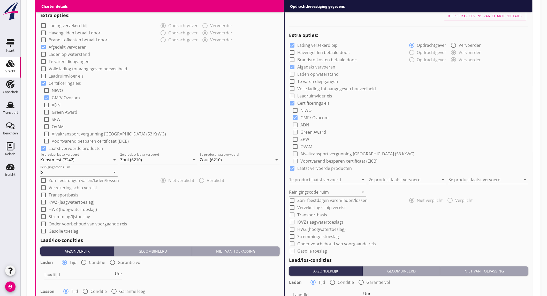
scroll to position [402, 0]
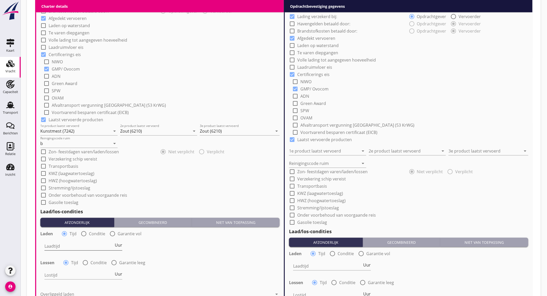
drag, startPoint x: 120, startPoint y: 243, endPoint x: 88, endPoint y: 244, distance: 32.3
click at [120, 243] on span "Uur" at bounding box center [118, 245] width 7 height 4
type input "2"
click at [86, 260] on div at bounding box center [85, 262] width 9 height 9
radio input "false"
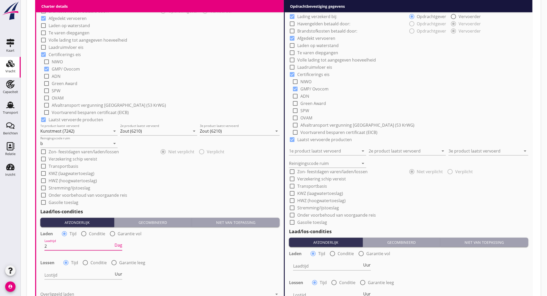
radio input "true"
click at [88, 273] on div at bounding box center [99, 275] width 110 height 8
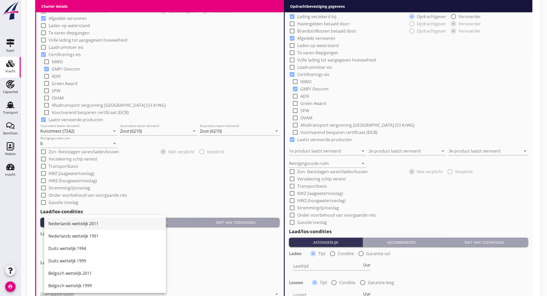
click at [92, 225] on div "Nederlands wettelijk 2011" at bounding box center [104, 224] width 113 height 6
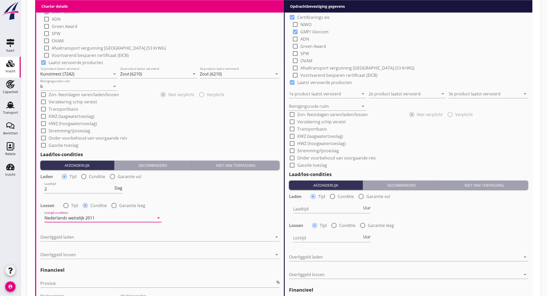
scroll to position [488, 0]
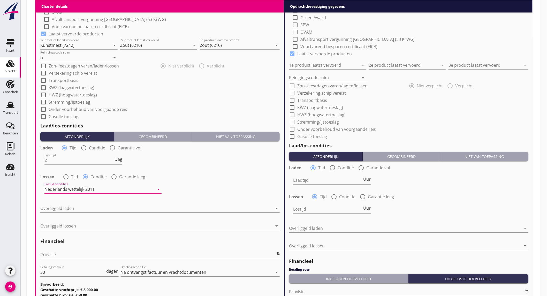
click at [75, 206] on div at bounding box center [156, 208] width 232 height 8
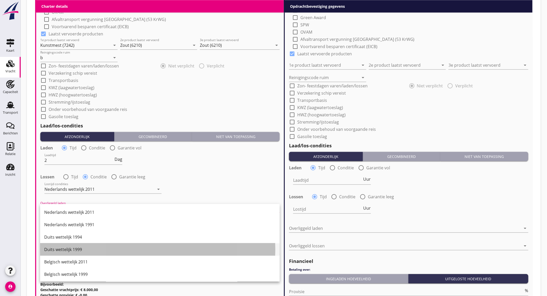
click at [86, 247] on div "Duits wettelijk 1999" at bounding box center [159, 249] width 231 height 6
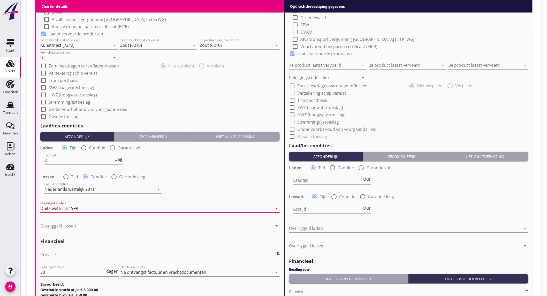
click at [74, 226] on div at bounding box center [156, 226] width 232 height 8
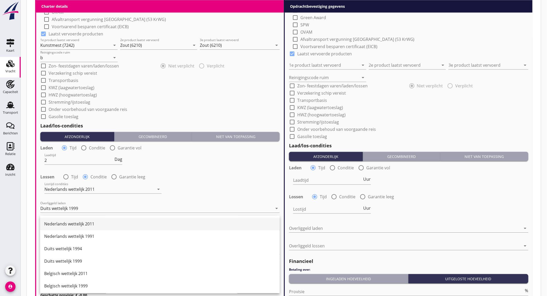
click at [75, 226] on div "Nederlands wettelijk 2011" at bounding box center [159, 224] width 231 height 6
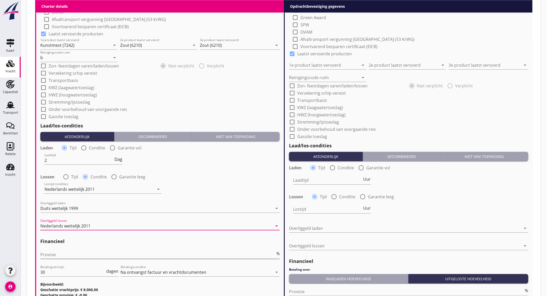
click at [65, 252] on input "Provisie" at bounding box center [157, 254] width 235 height 8
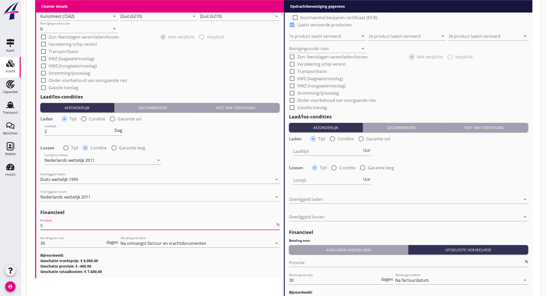
scroll to position [571, 0]
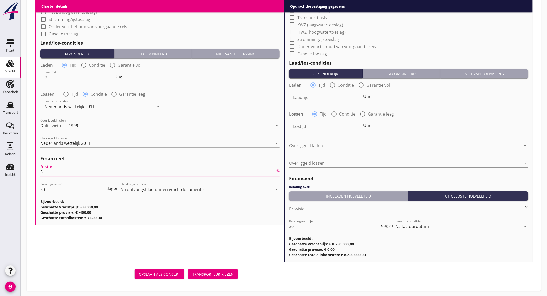
type input "5"
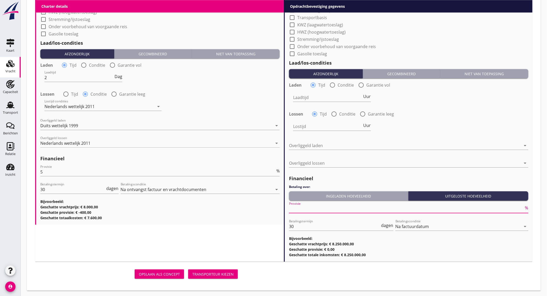
click at [324, 209] on input "Provisie" at bounding box center [406, 209] width 235 height 8
type input "2"
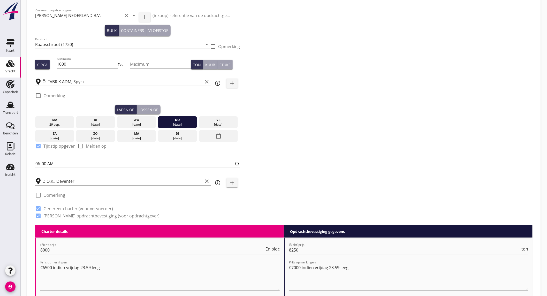
scroll to position [111, 0]
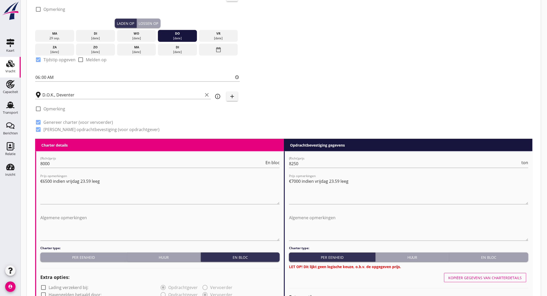
type input "2.5"
click at [500, 275] on div "Kopiëer gegevens van charterdetails" at bounding box center [484, 277] width 73 height 5
checkbox input "false"
type input "Kunstmest (7242)"
type input "Zout (6210)"
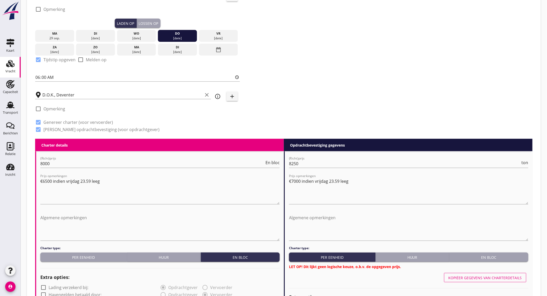
type input "Zout (6210)"
type input "b"
type input "2"
radio input "false"
radio input "true"
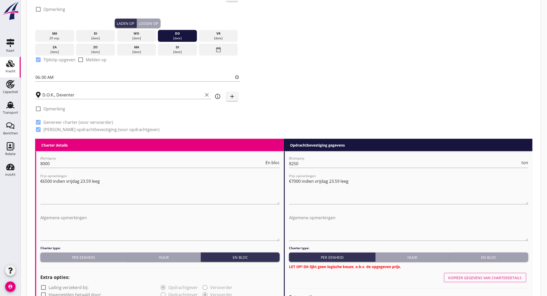
click at [501, 255] on div "En bloc" at bounding box center [488, 257] width 75 height 5
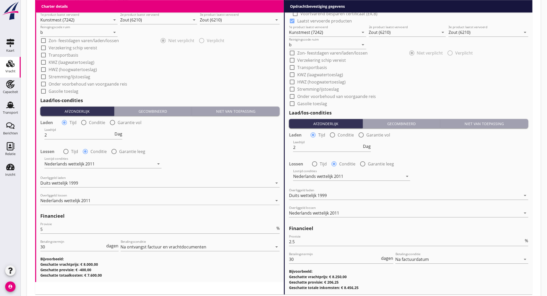
scroll to position [546, 0]
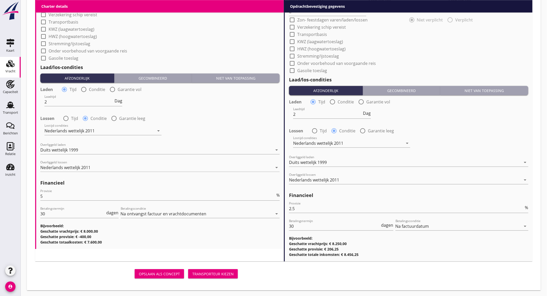
click at [197, 274] on div "Transporteur kiezen" at bounding box center [212, 273] width 41 height 5
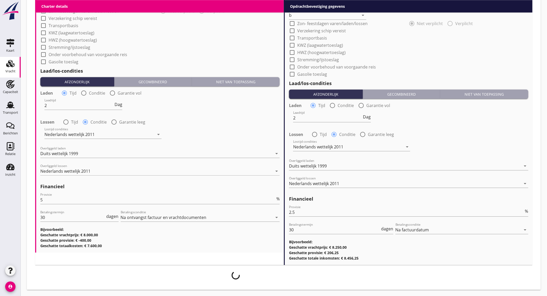
scroll to position [542, 0]
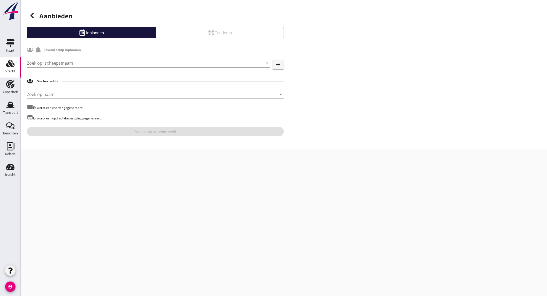
click at [98, 63] on input "Zoek op (scheeps)naam" at bounding box center [141, 63] width 229 height 8
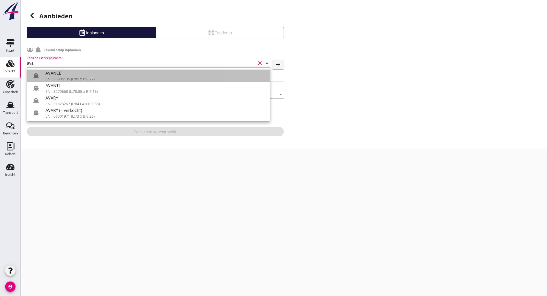
click at [91, 73] on div "AVANCE" at bounding box center [155, 73] width 220 height 6
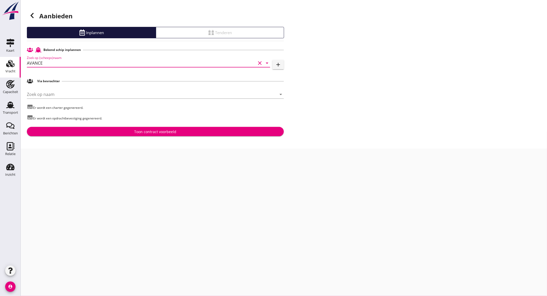
type input "AVANCE"
click at [124, 131] on div "Toon contract voorbeeld" at bounding box center [155, 131] width 249 height 5
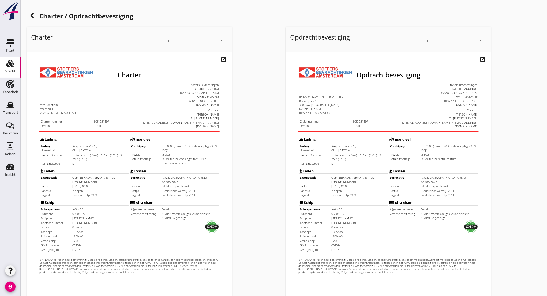
scroll to position [86, 0]
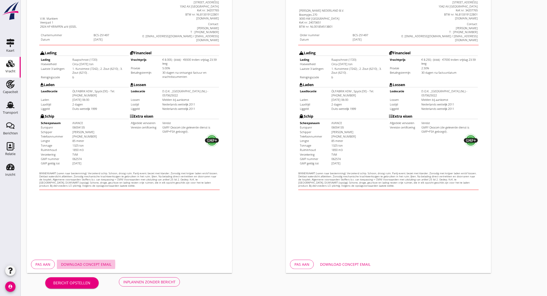
click at [100, 260] on button "Download concept email" at bounding box center [86, 264] width 59 height 9
click at [352, 264] on div "Download concept email" at bounding box center [345, 263] width 50 height 5
click at [513, 79] on div "Opdrachtbevestiging nl arrow_drop_down open_in_new Pas aan Download concept ema…" at bounding box center [413, 107] width 259 height 337
click at [143, 282] on div "Inplannen zonder bericht" at bounding box center [149, 281] width 52 height 5
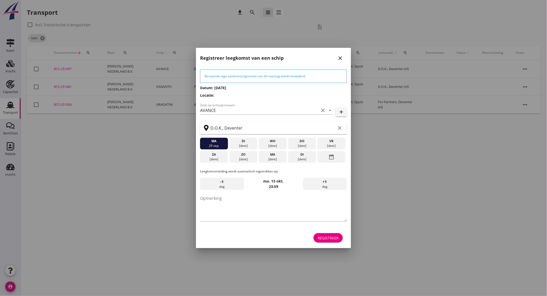
click at [331, 141] on div "vr" at bounding box center [331, 141] width 25 height 5
click at [331, 238] on div "Registreer" at bounding box center [328, 237] width 21 height 5
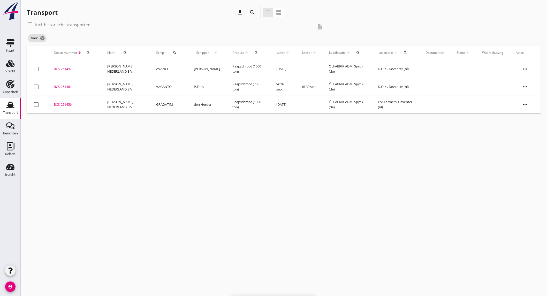
click at [178, 69] on td "AVANCE" at bounding box center [169, 69] width 38 height 18
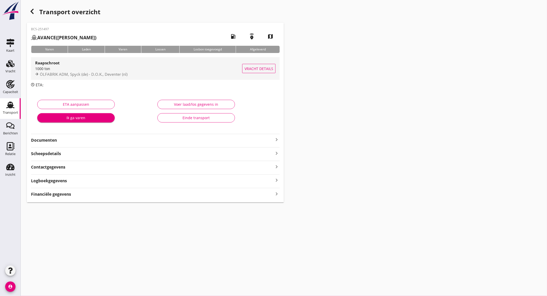
click at [80, 73] on span "ÖLFABRIK ADM, Spyck (de) - D.O.K., Deventer (nl)" at bounding box center [84, 74] width 88 height 5
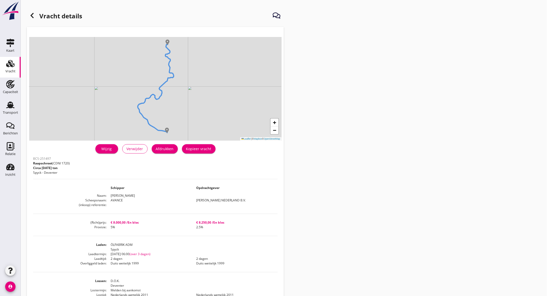
click at [162, 151] on div "Afdrukken" at bounding box center [165, 148] width 18 height 5
click at [30, 16] on icon at bounding box center [32, 15] width 6 height 6
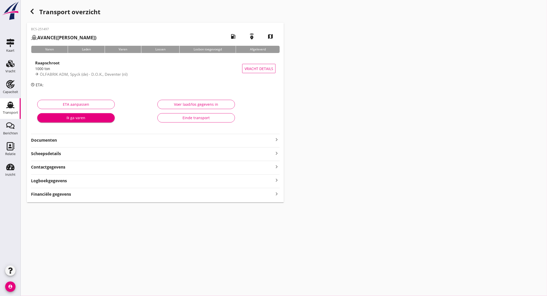
click at [83, 140] on strong "Documenten" at bounding box center [152, 140] width 242 height 6
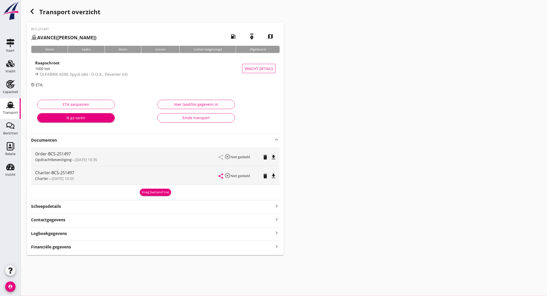
click at [273, 158] on icon "file_download" at bounding box center [273, 157] width 6 height 6
click at [271, 174] on icon "file_download" at bounding box center [273, 176] width 6 height 6
click at [7, 70] on div "Vracht" at bounding box center [10, 71] width 10 height 3
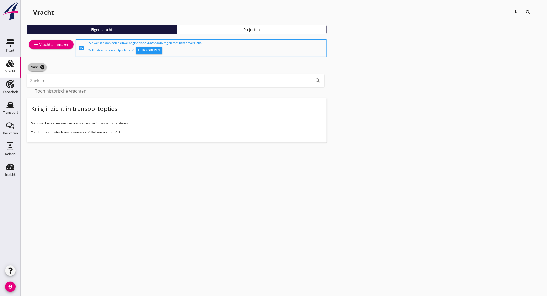
click at [43, 67] on icon "cancel" at bounding box center [42, 67] width 5 height 5
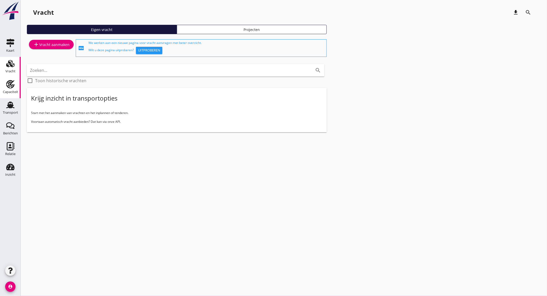
click at [12, 90] on div "Capaciteit" at bounding box center [10, 91] width 15 height 7
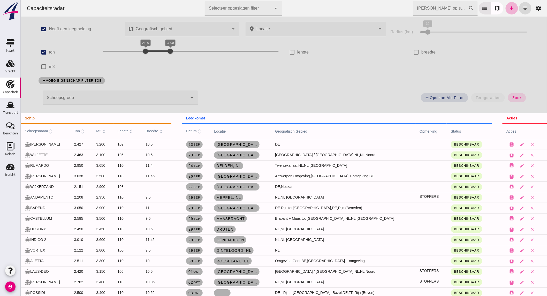
click at [508, 11] on icon "add" at bounding box center [511, 8] width 6 height 6
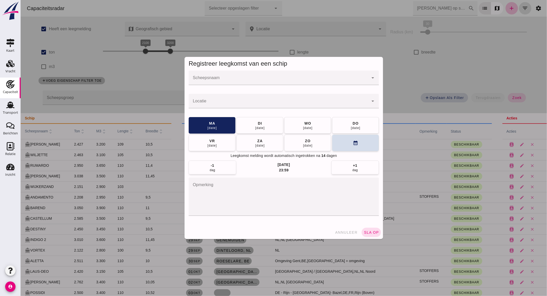
click at [236, 76] on div at bounding box center [278, 78] width 180 height 14
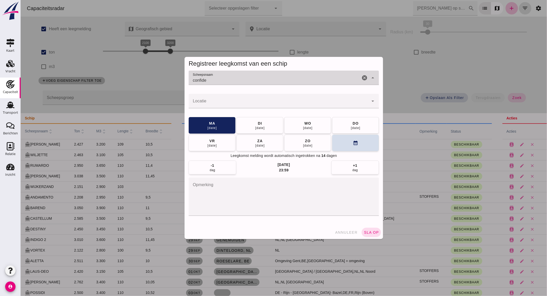
click at [228, 77] on input "confide" at bounding box center [274, 80] width 172 height 6
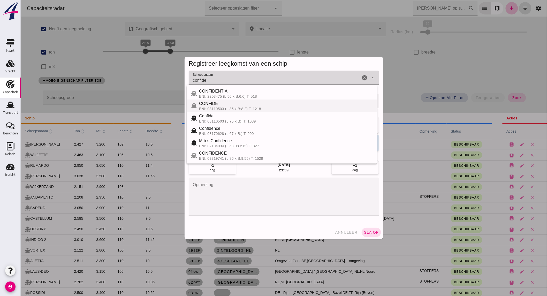
click at [227, 107] on div "ENI: 03110503 (L:85 x B:8.2) T: 1218" at bounding box center [286, 109] width 174 height 4
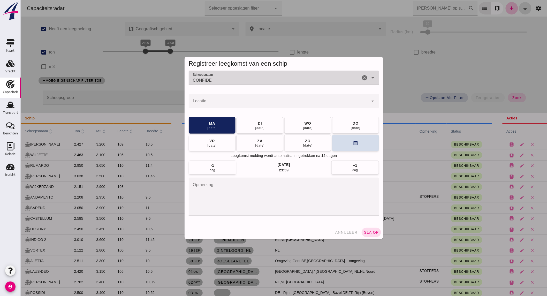
type input "CONFIDE"
click at [228, 105] on input "Locatie" at bounding box center [278, 104] width 180 height 6
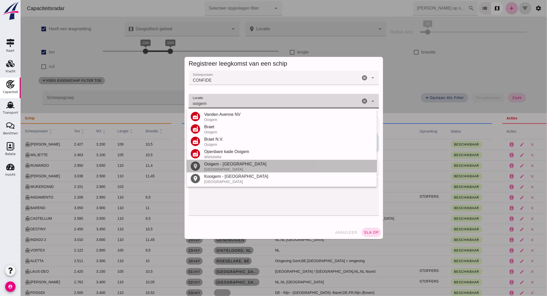
click at [235, 164] on div "Ooigem - [GEOGRAPHIC_DATA]" at bounding box center [288, 164] width 168 height 6
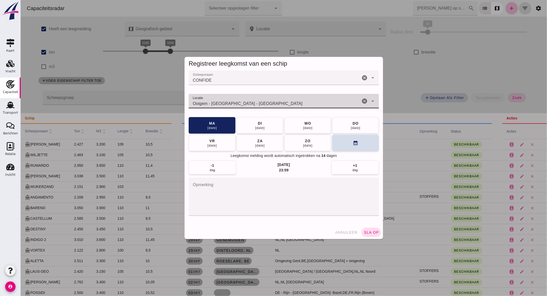
type input "Ooigem - [GEOGRAPHIC_DATA] - [GEOGRAPHIC_DATA]"
click at [259, 121] on div "di" at bounding box center [259, 122] width 4 height 5
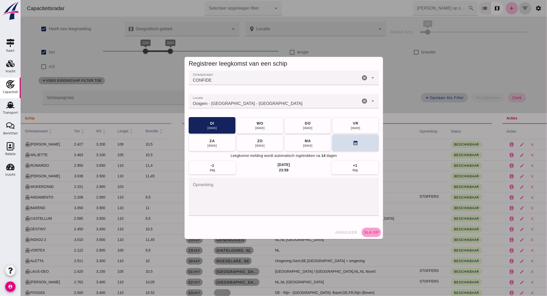
click at [370, 229] on button "sla op" at bounding box center [370, 232] width 19 height 9
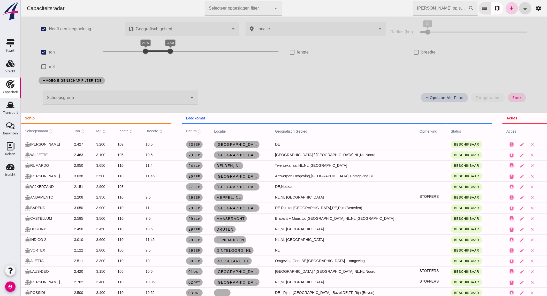
drag, startPoint x: 39, startPoint y: 73, endPoint x: 510, endPoint y: 7, distance: 475.2
click at [510, 7] on icon "add" at bounding box center [511, 8] width 6 height 6
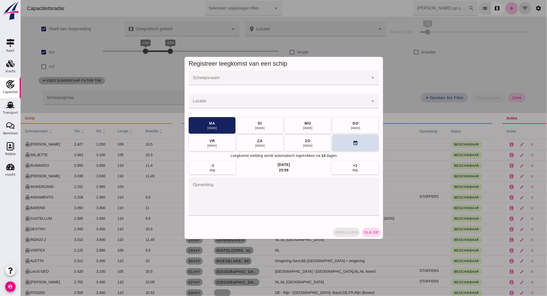
drag, startPoint x: 343, startPoint y: 236, endPoint x: 33, endPoint y: 118, distance: 331.2
click at [343, 236] on button "annuleer" at bounding box center [346, 232] width 27 height 9
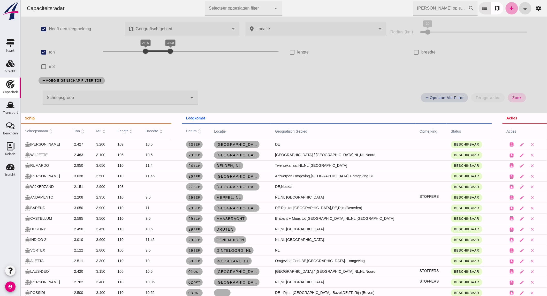
click at [511, 10] on link "add" at bounding box center [511, 8] width 12 height 12
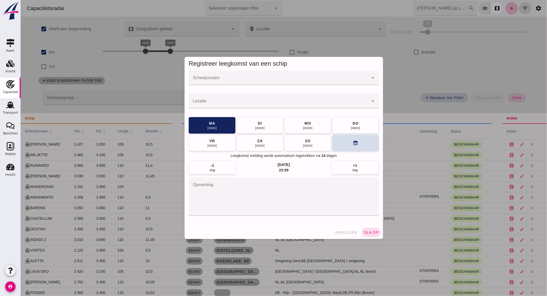
click at [267, 81] on input "Scheepsnaam" at bounding box center [278, 80] width 180 height 6
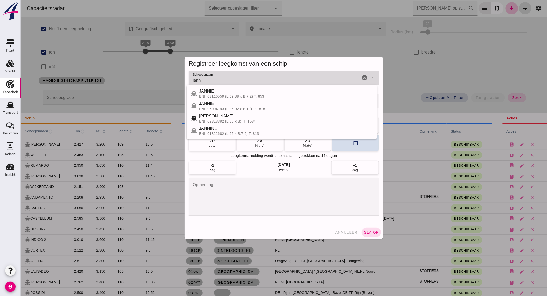
type input "janni"
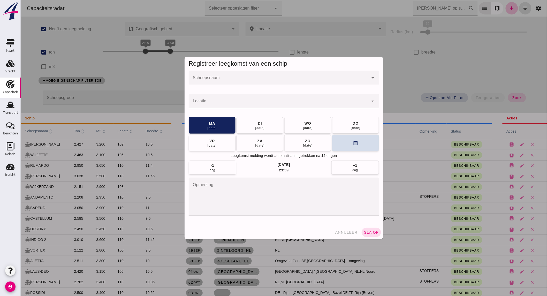
click at [248, 76] on div at bounding box center [278, 78] width 180 height 14
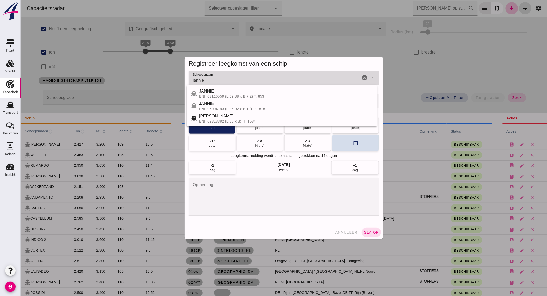
click at [237, 99] on div "[PERSON_NAME]: 06004193 (L:85.92 x B:10) T: 1818" at bounding box center [281, 105] width 190 height 12
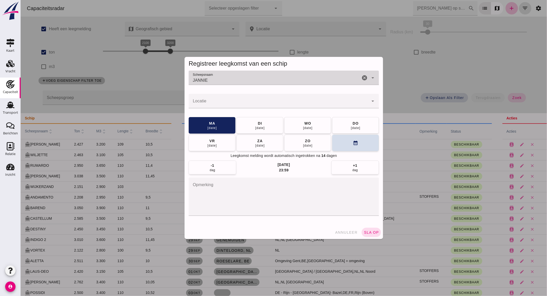
type input "JANNIE"
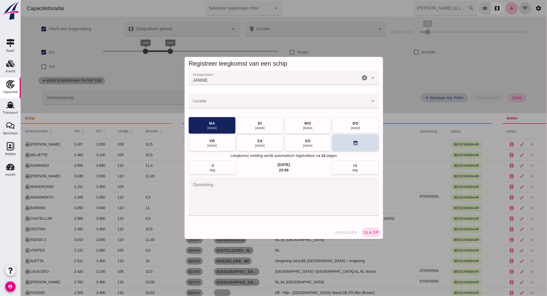
click at [239, 103] on input "Locatie" at bounding box center [278, 104] width 180 height 6
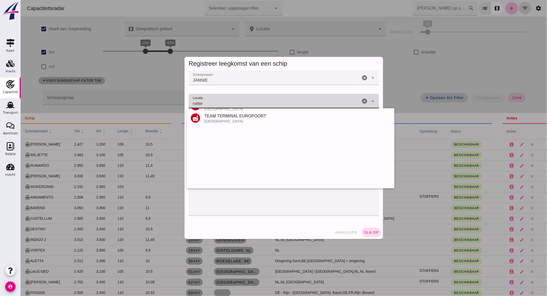
scroll to position [135, 0]
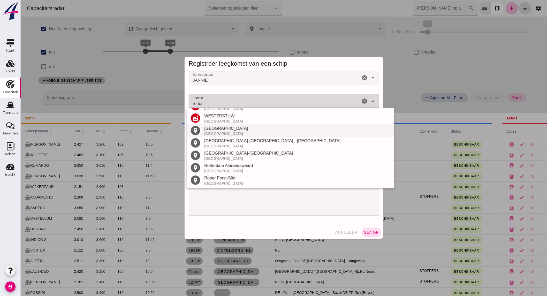
click at [230, 126] on div "[GEOGRAPHIC_DATA]" at bounding box center [297, 128] width 186 height 6
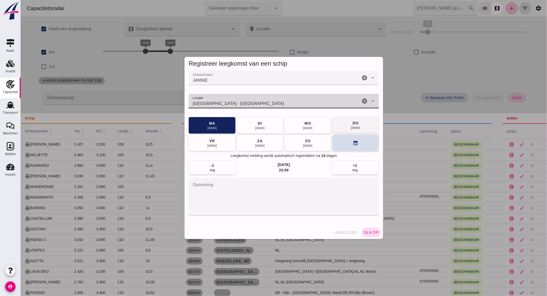
type input "[GEOGRAPHIC_DATA] - [GEOGRAPHIC_DATA]"
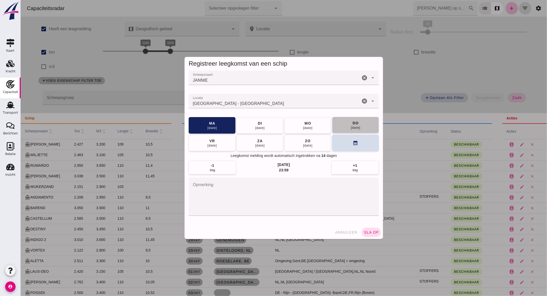
click at [352, 126] on div "[DATE]" at bounding box center [355, 128] width 10 height 4
click at [370, 230] on span "sla op" at bounding box center [370, 232] width 15 height 4
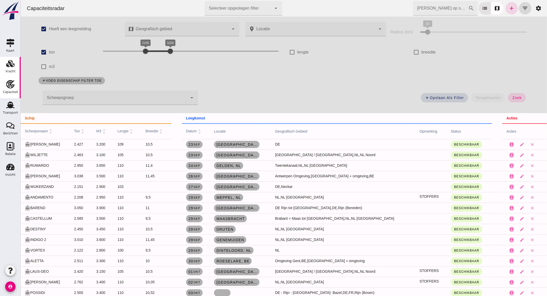
click at [1, 66] on link "Vracht Vracht" at bounding box center [10, 67] width 21 height 21
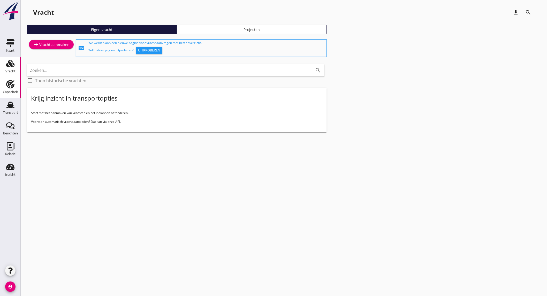
click at [14, 91] on div "Capaciteit" at bounding box center [10, 91] width 15 height 3
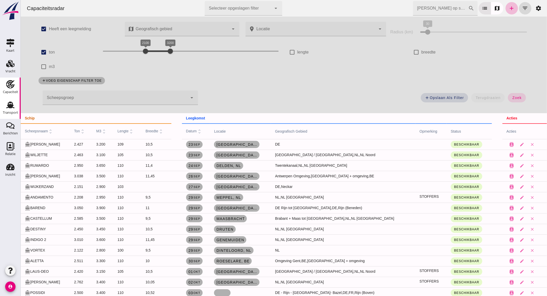
click at [11, 108] on icon "Transport" at bounding box center [10, 105] width 8 height 8
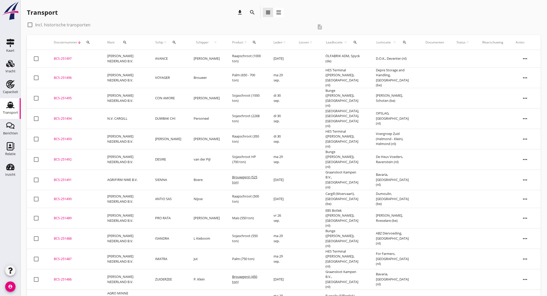
click at [172, 59] on td "AVANCE" at bounding box center [168, 59] width 39 height 18
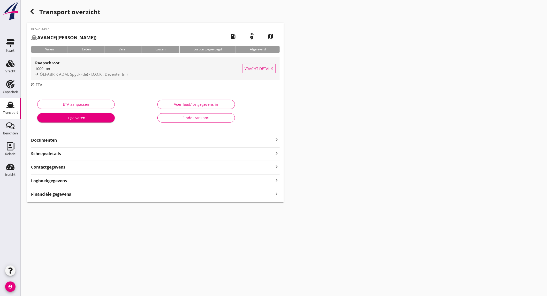
click at [70, 72] on span "ÖLFABRIK ADM, Spyck (de) - D.O.K., Deventer (nl)" at bounding box center [84, 74] width 88 height 5
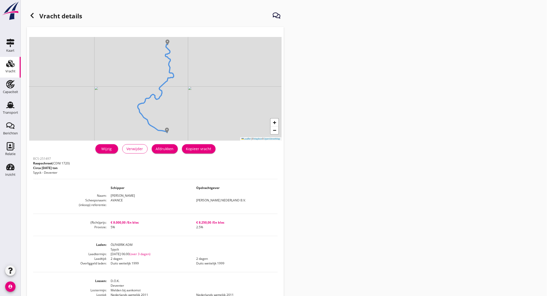
click at [107, 148] on div "Wijzig" at bounding box center [106, 148] width 14 height 5
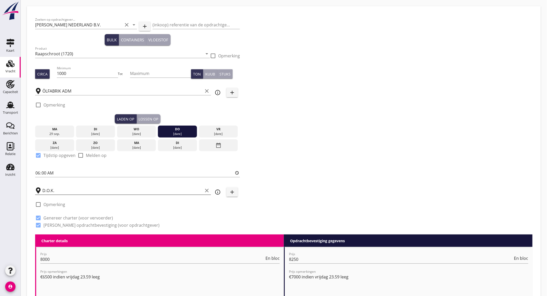
click at [207, 190] on icon "clear" at bounding box center [207, 190] width 6 height 6
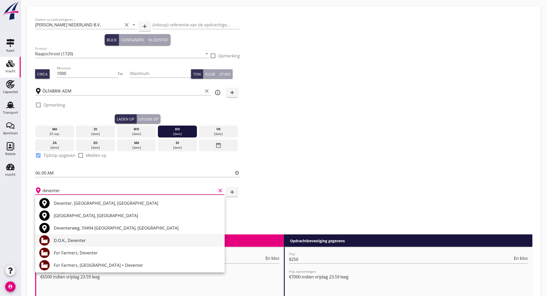
click at [88, 242] on div "D.O.K., Deventer" at bounding box center [137, 240] width 167 height 6
type input "D.O.K., Deventer"
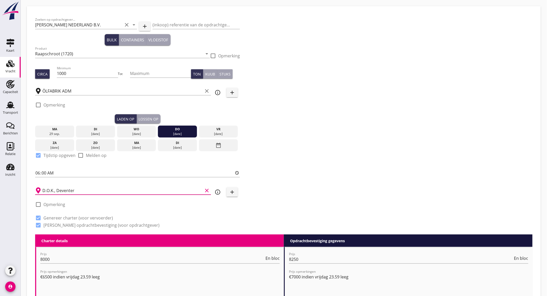
click at [209, 189] on icon "clear" at bounding box center [207, 190] width 6 height 6
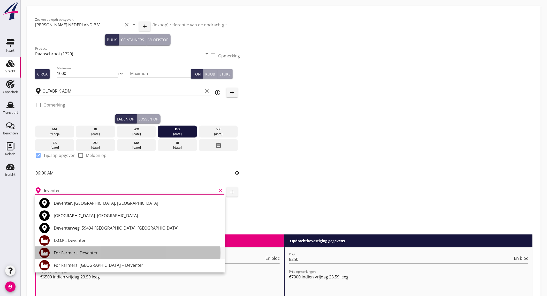
click at [66, 252] on div "For Farmers, Deventer" at bounding box center [137, 253] width 167 height 6
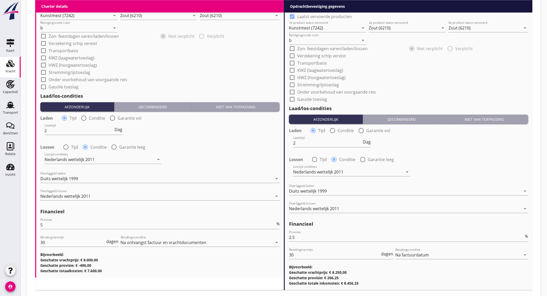
scroll to position [530, 0]
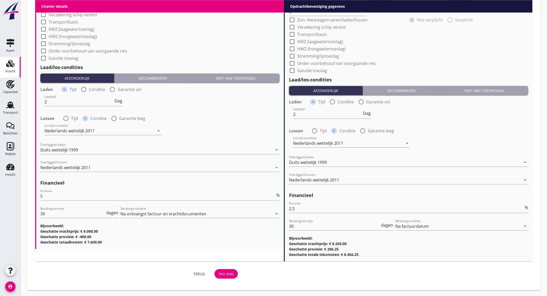
type input "For Farmers, Deventer"
click at [225, 273] on div "Pas aan" at bounding box center [226, 273] width 15 height 5
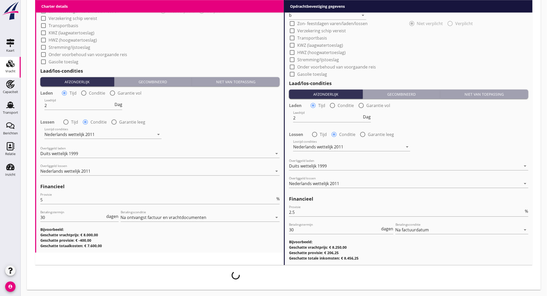
scroll to position [526, 0]
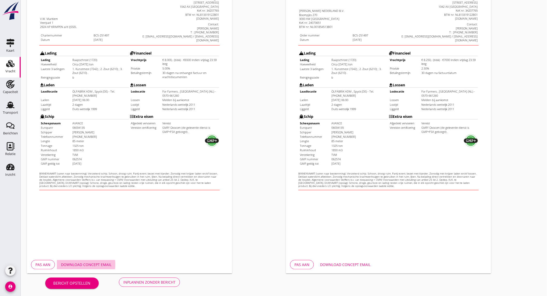
click at [87, 267] on div "Download concept email" at bounding box center [86, 264] width 50 height 5
click at [323, 261] on button "Download concept email" at bounding box center [345, 264] width 59 height 9
drag, startPoint x: 530, startPoint y: 120, endPoint x: 539, endPoint y: 48, distance: 72.8
click at [530, 120] on div "Opdrachtbevestiging nl arrow_drop_down open_in_new Pas aan Download concept ema…" at bounding box center [413, 107] width 259 height 337
click at [513, 77] on div "Opdrachtbevestiging nl arrow_drop_down open_in_new Pas aan Download concept ema…" at bounding box center [413, 107] width 259 height 337
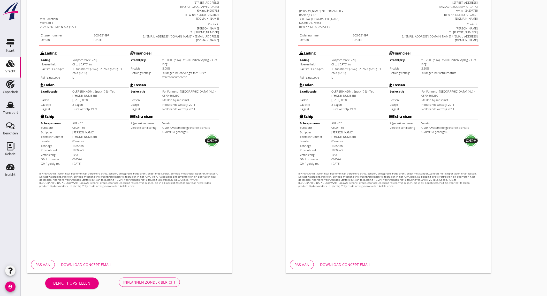
click at [147, 280] on div "Inplannen zonder bericht" at bounding box center [149, 281] width 52 height 5
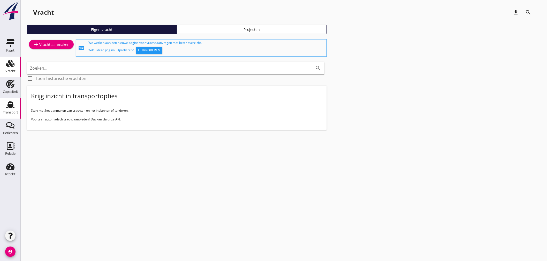
click at [9, 104] on use at bounding box center [10, 105] width 8 height 7
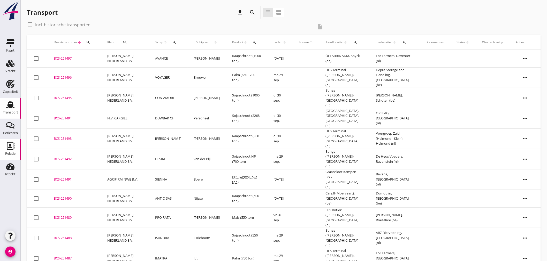
click at [10, 153] on div "Relatie" at bounding box center [10, 153] width 10 height 3
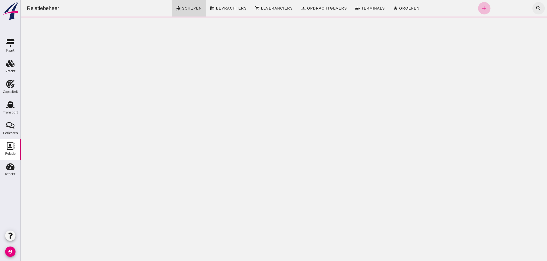
click at [537, 6] on button "search" at bounding box center [538, 8] width 12 height 12
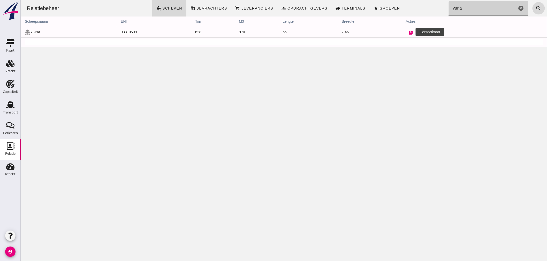
type input "yuna"
click at [410, 31] on button "contacts" at bounding box center [410, 32] width 10 height 10
